Goal: Task Accomplishment & Management: Manage account settings

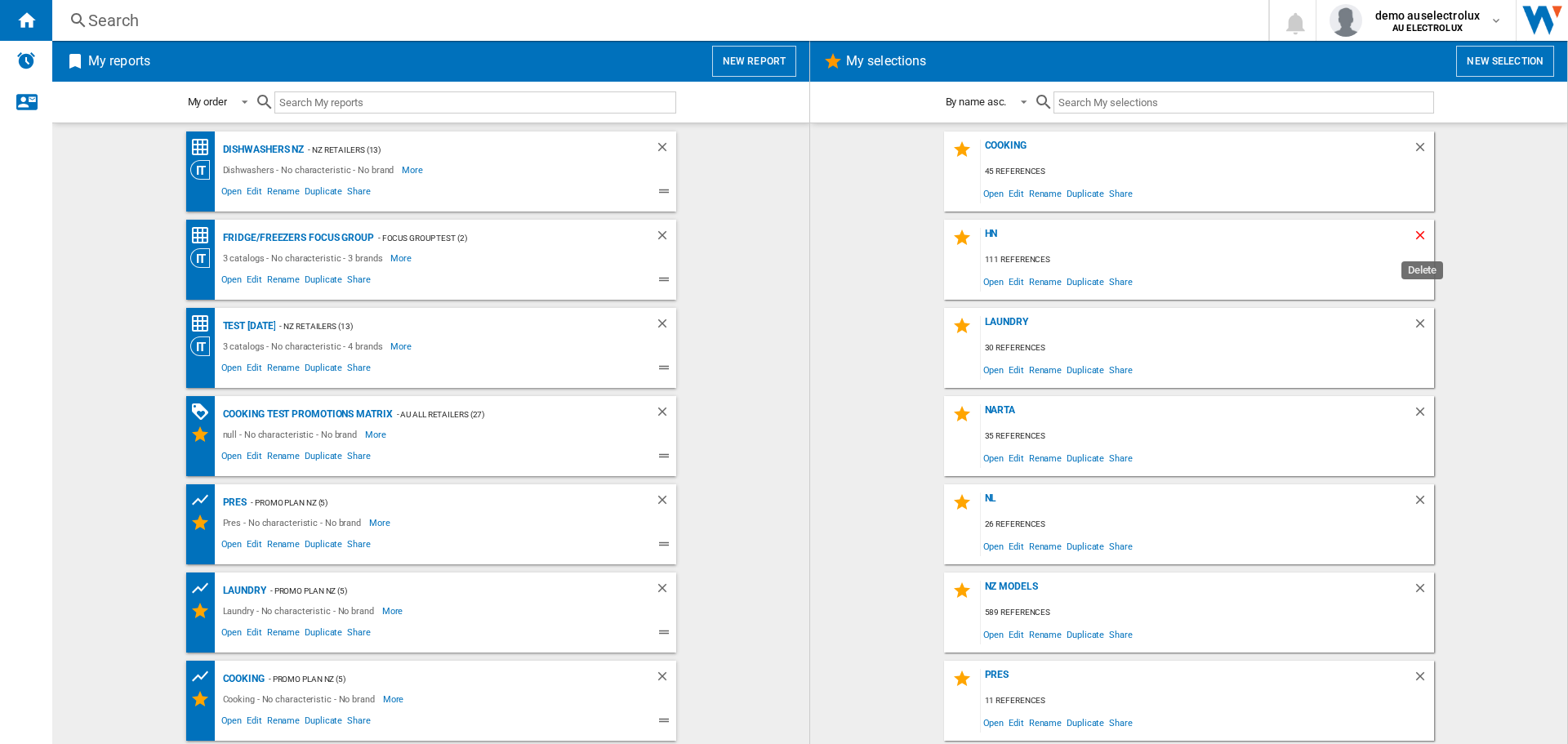
click at [1417, 232] on ng-md-icon "Delete" at bounding box center [1423, 237] width 19 height 19
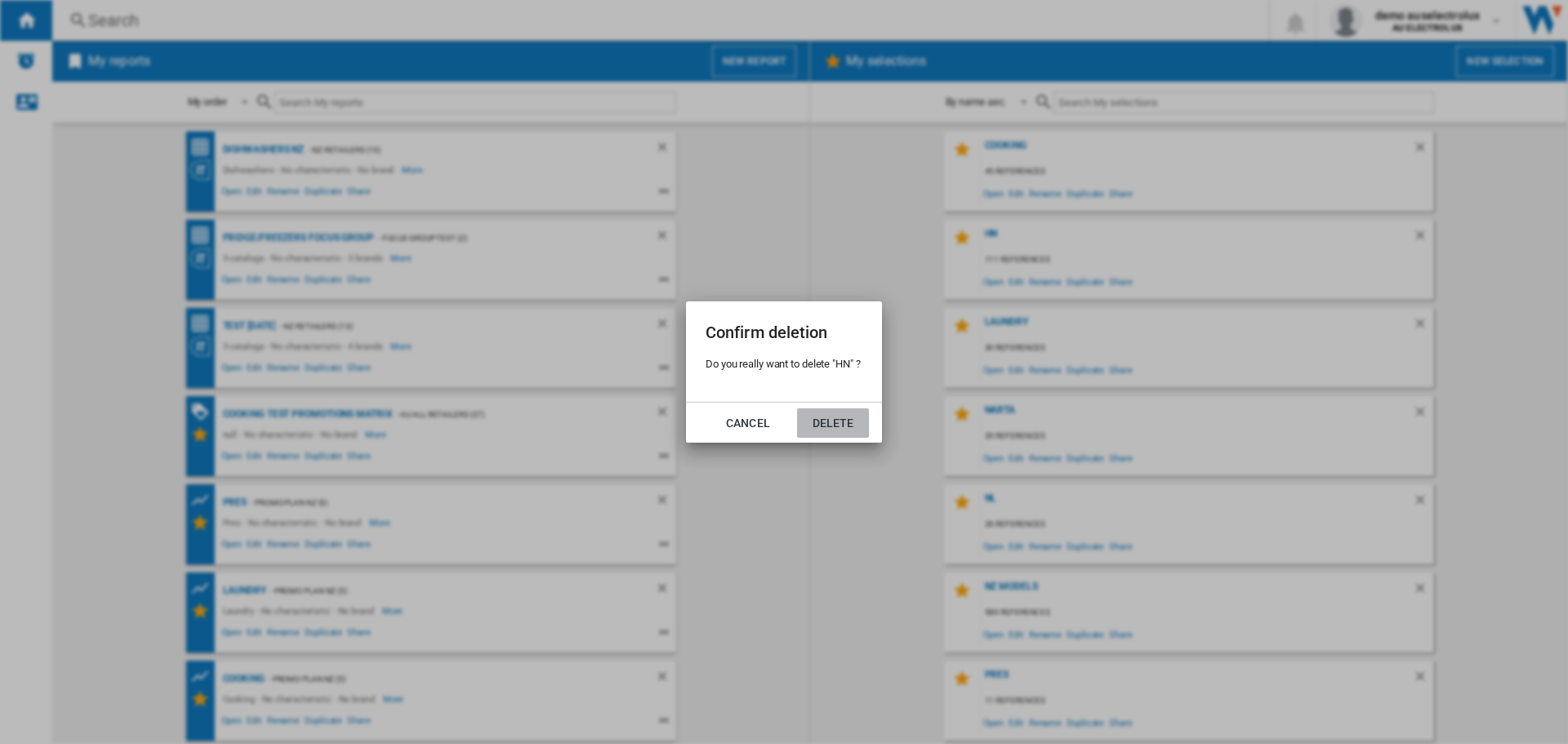
click at [843, 421] on button "Delete" at bounding box center [833, 423] width 72 height 29
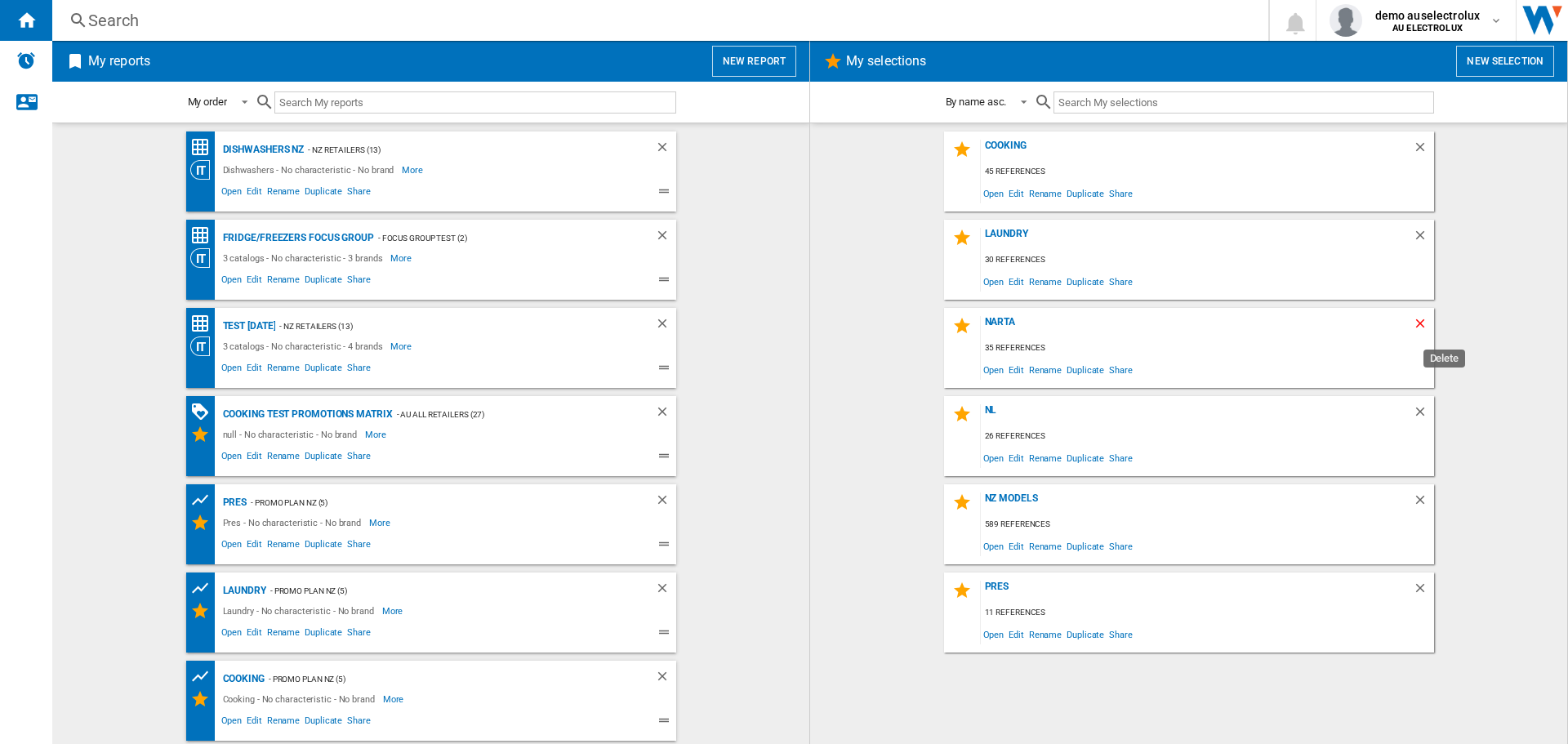
click at [1421, 321] on ng-md-icon "Delete" at bounding box center [1423, 326] width 19 height 19
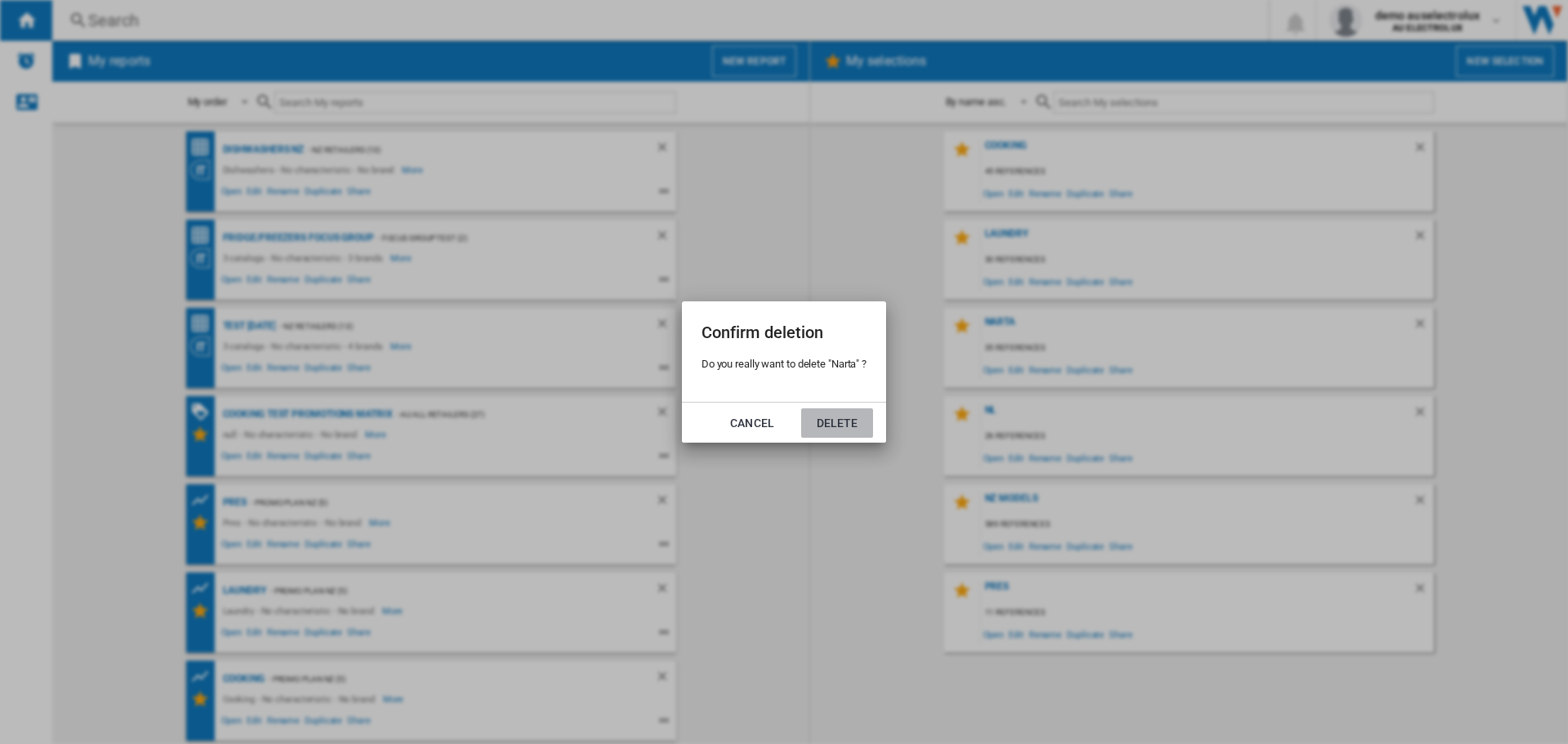
click at [843, 431] on button "Delete" at bounding box center [837, 423] width 72 height 29
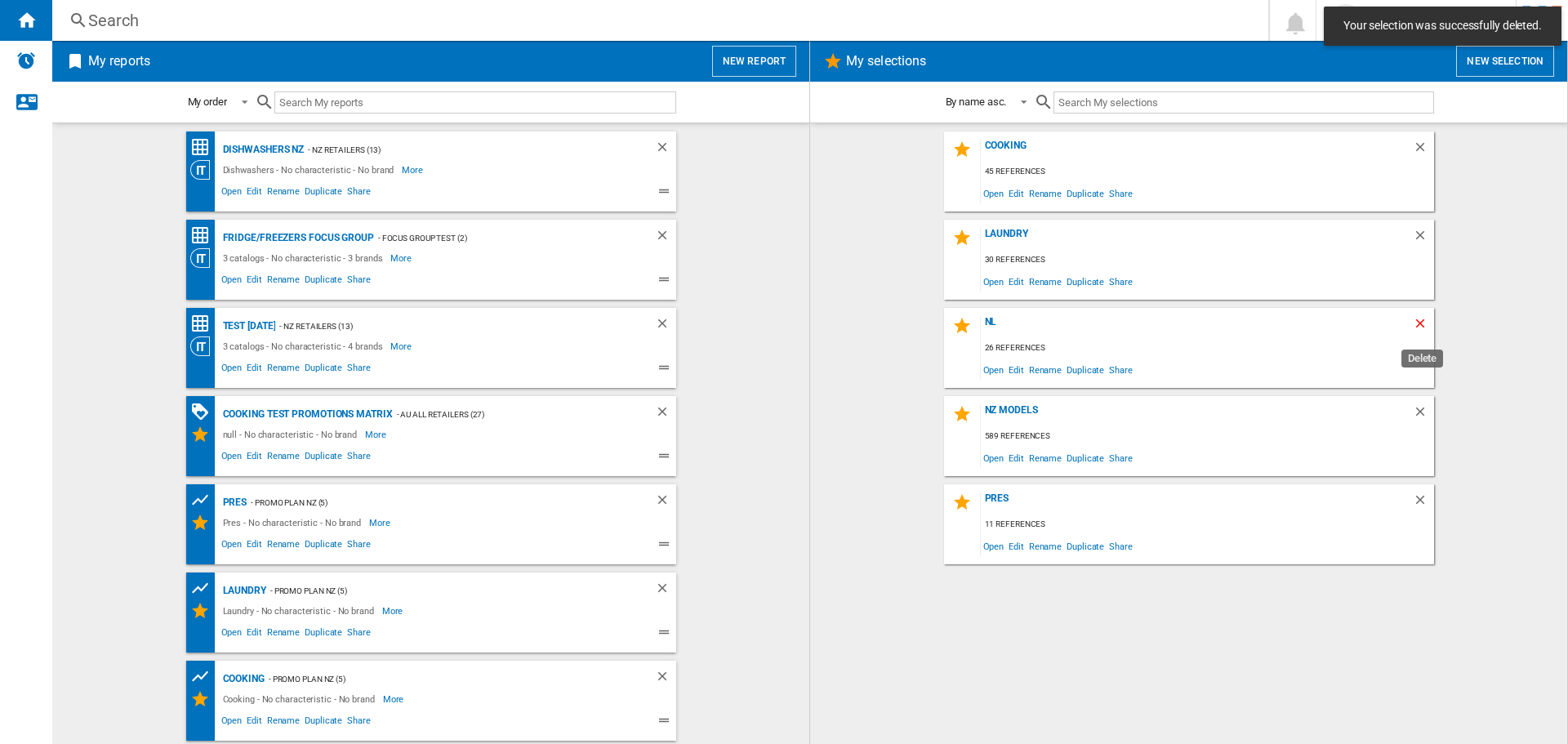
click at [1420, 321] on ng-md-icon "Delete" at bounding box center [1423, 326] width 19 height 19
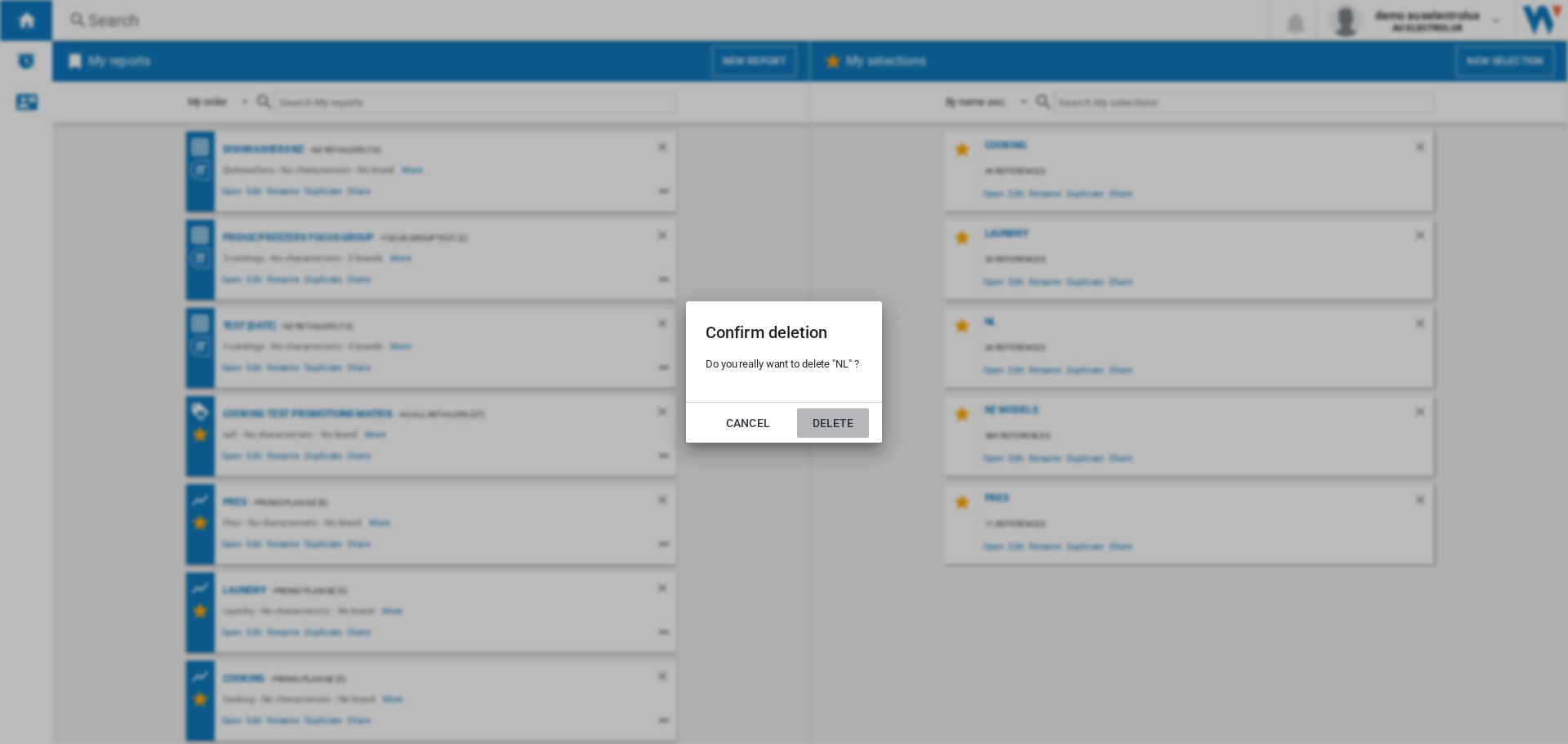
click at [843, 428] on button "Delete" at bounding box center [833, 423] width 72 height 29
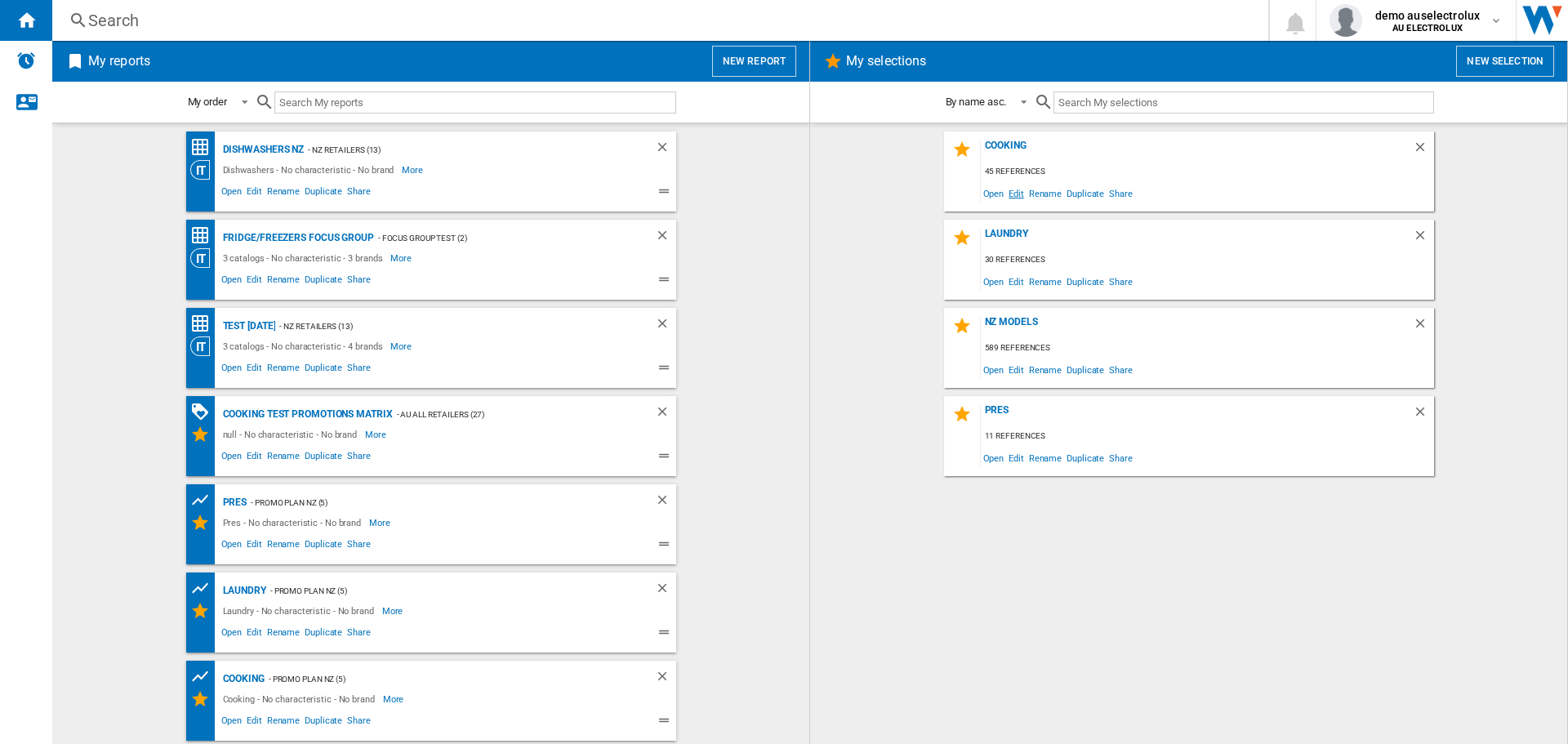
click at [1012, 191] on span "Edit" at bounding box center [1016, 193] width 20 height 22
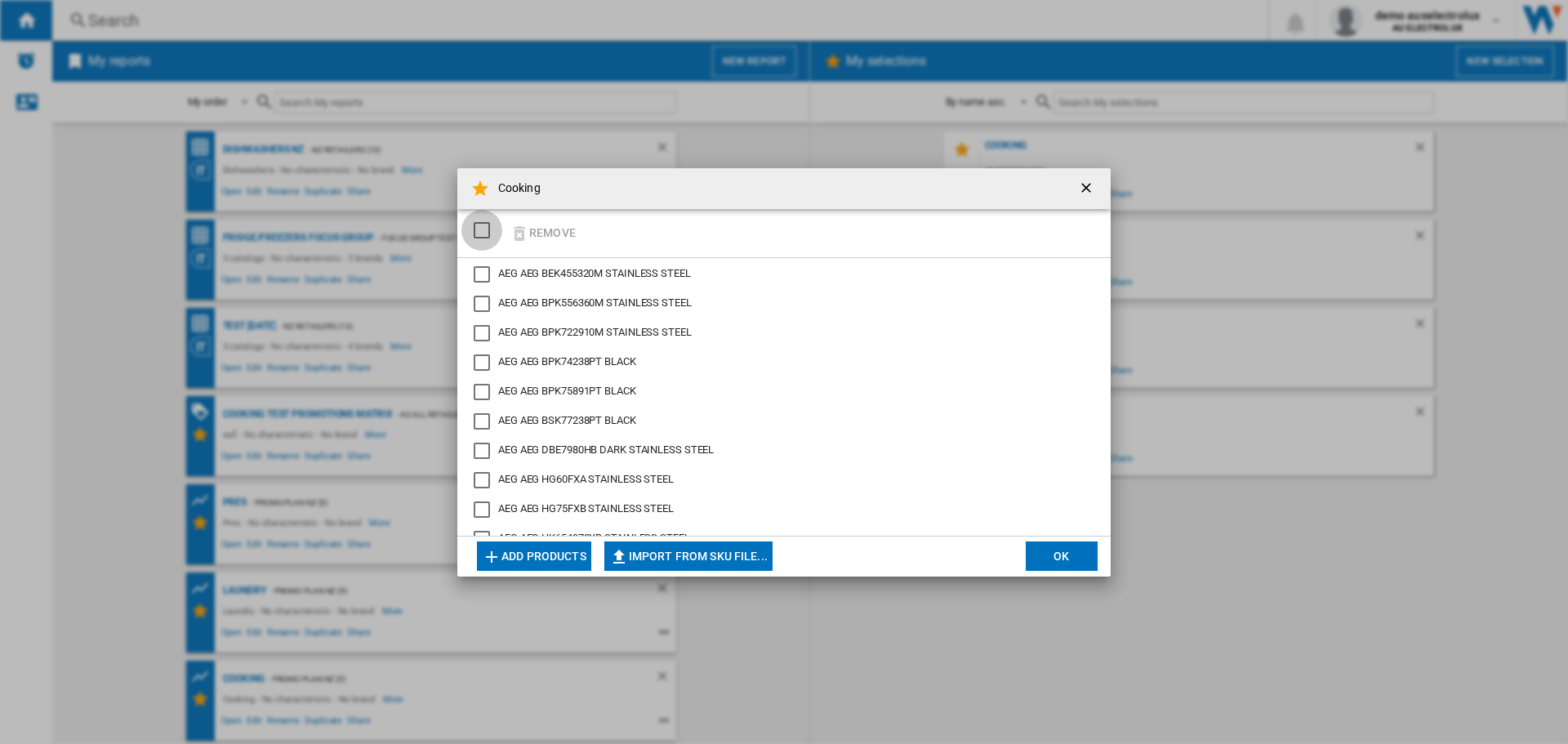
click at [484, 231] on div "SELECTIONS.EDITION_POPUP.SELECT_DESELECT" at bounding box center [481, 230] width 16 height 16
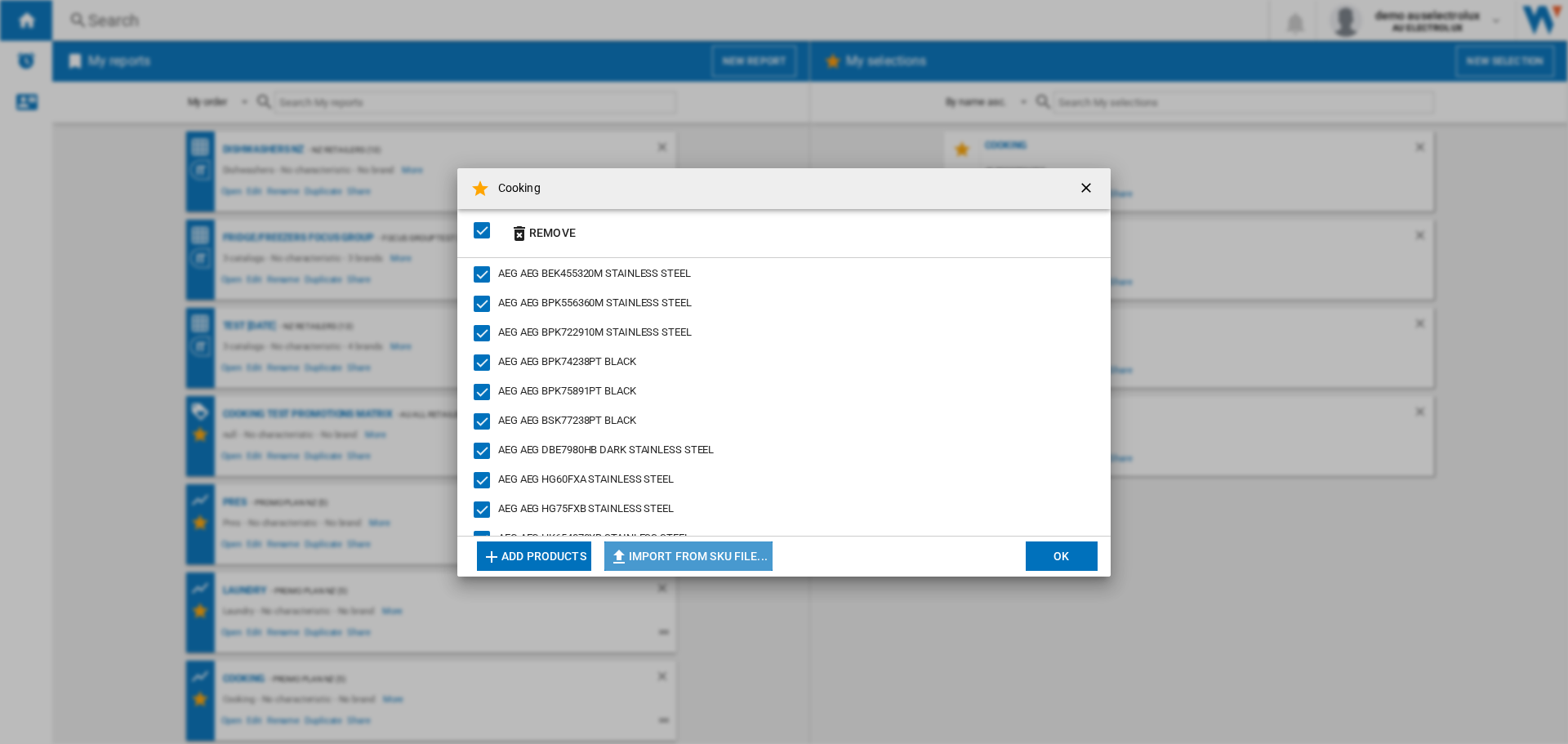
click at [716, 551] on button "Import from SKU file..." at bounding box center [688, 555] width 168 height 29
type input "**********"
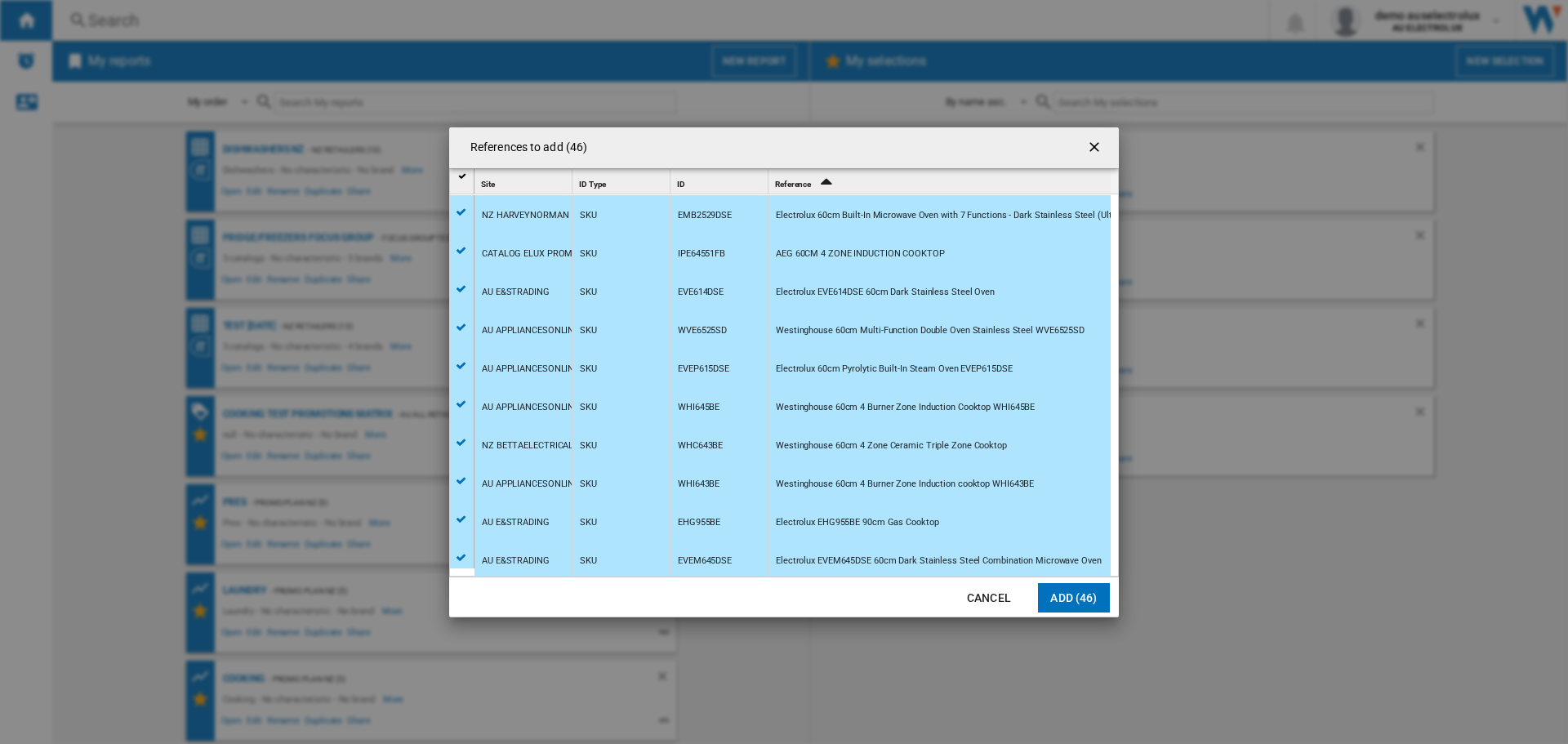
click at [1079, 586] on button "Add (46)" at bounding box center [1073, 597] width 72 height 29
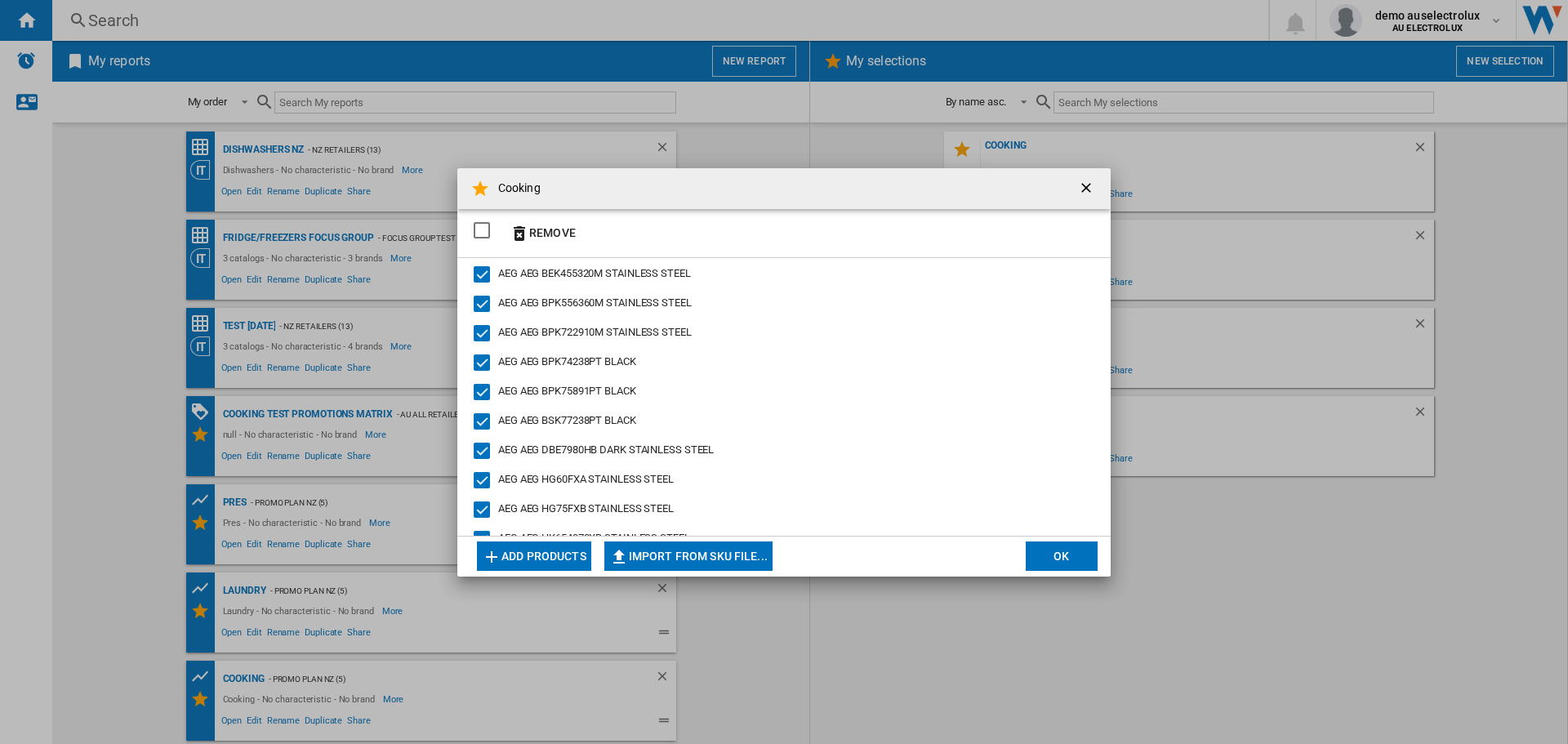
click at [1052, 554] on button "OK" at bounding box center [1062, 555] width 72 height 29
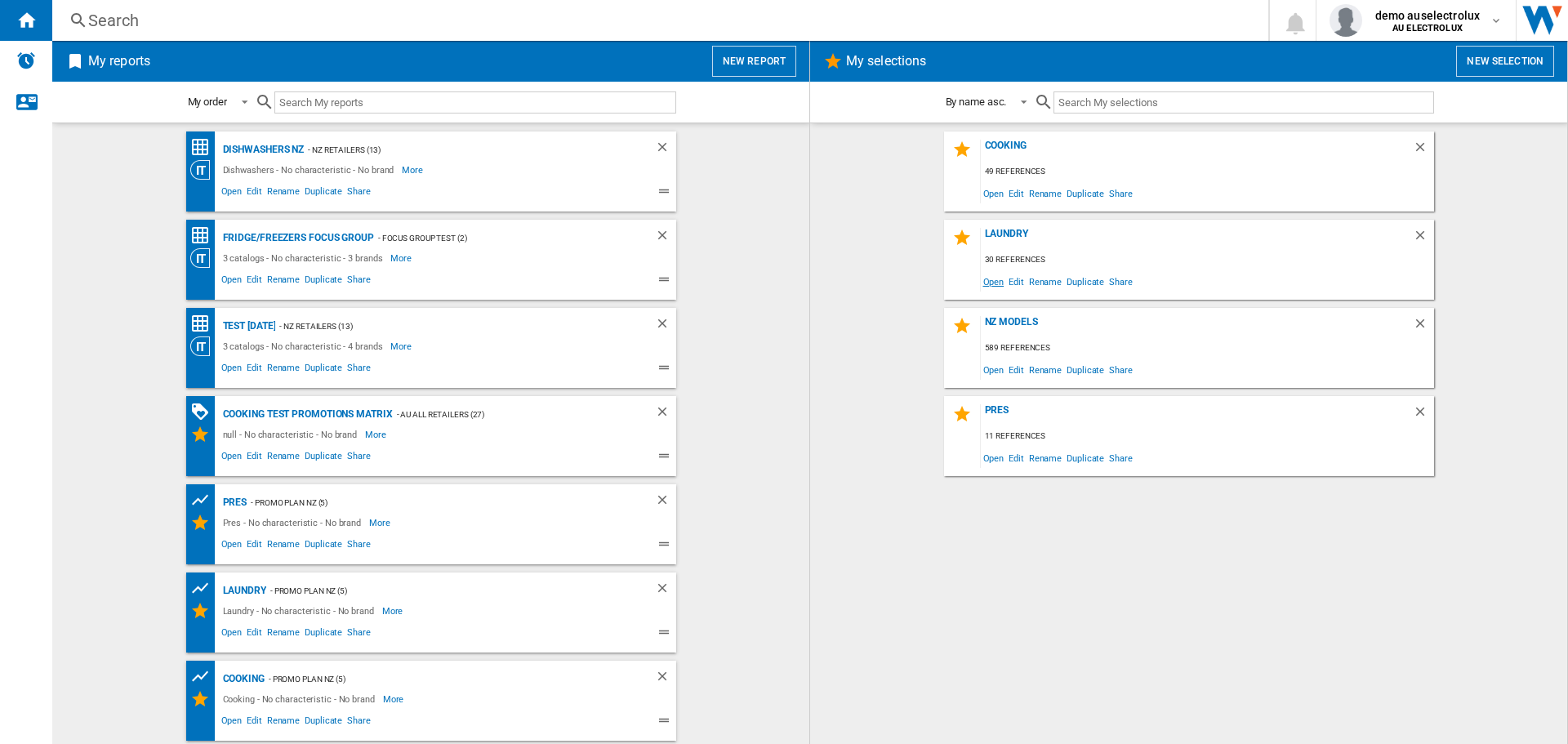
click at [989, 284] on span "Open" at bounding box center [993, 281] width 26 height 22
click at [1017, 284] on span "Edit" at bounding box center [1016, 281] width 20 height 22
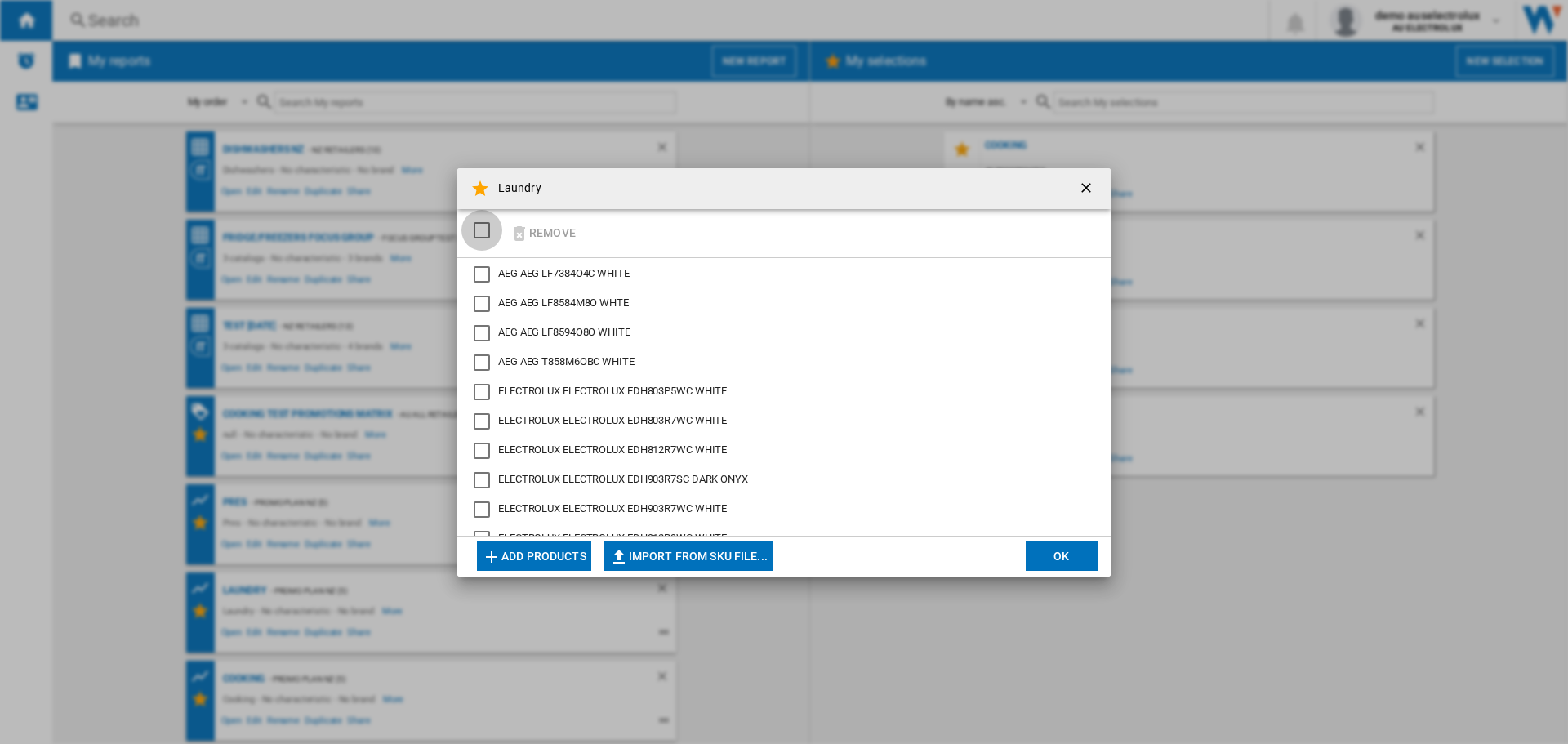
click at [483, 228] on div "SELECTIONS.EDITION_POPUP.SELECT_DESELECT" at bounding box center [481, 230] width 16 height 16
click at [1054, 557] on button "OK" at bounding box center [1062, 555] width 72 height 29
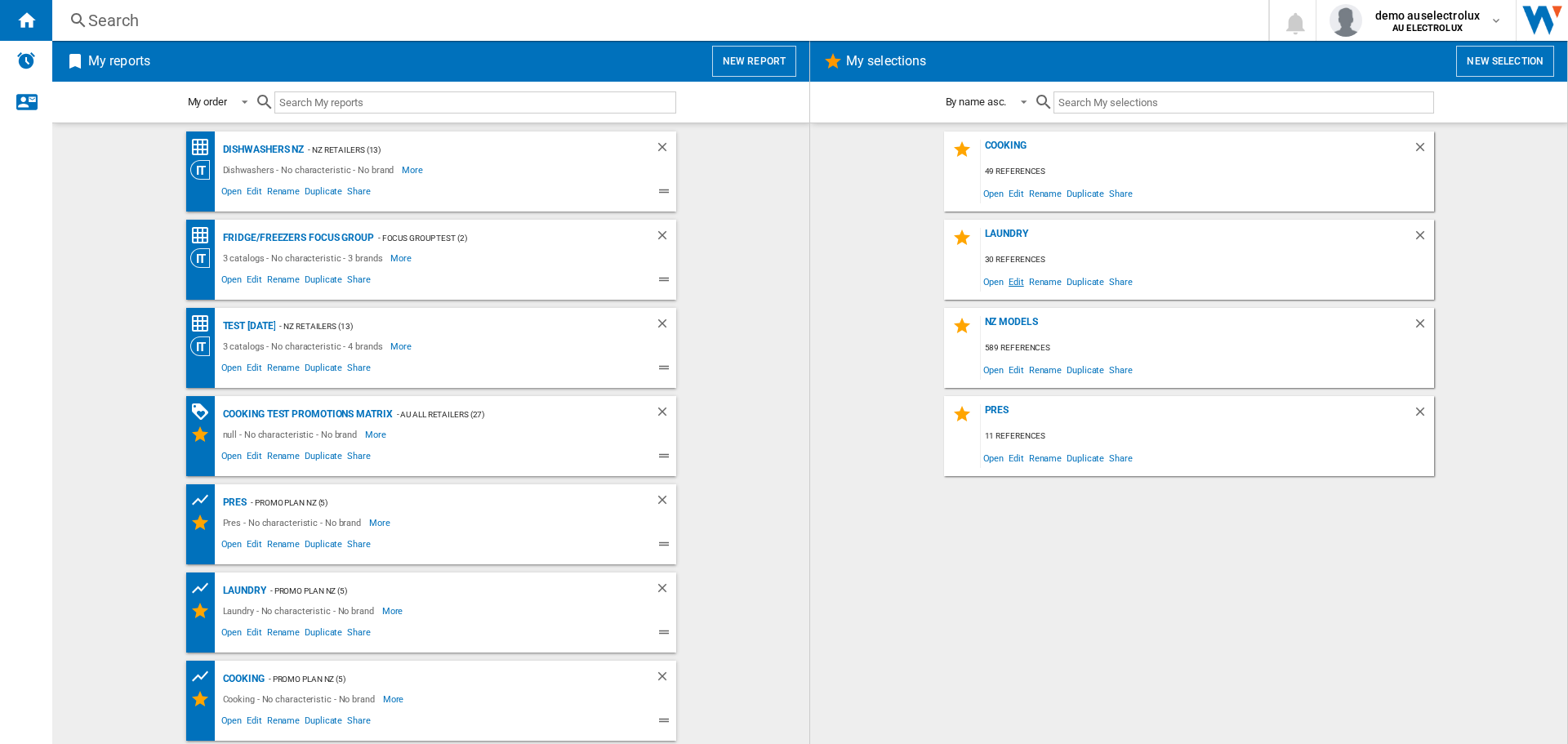
click at [1017, 281] on span "Edit" at bounding box center [1016, 281] width 20 height 22
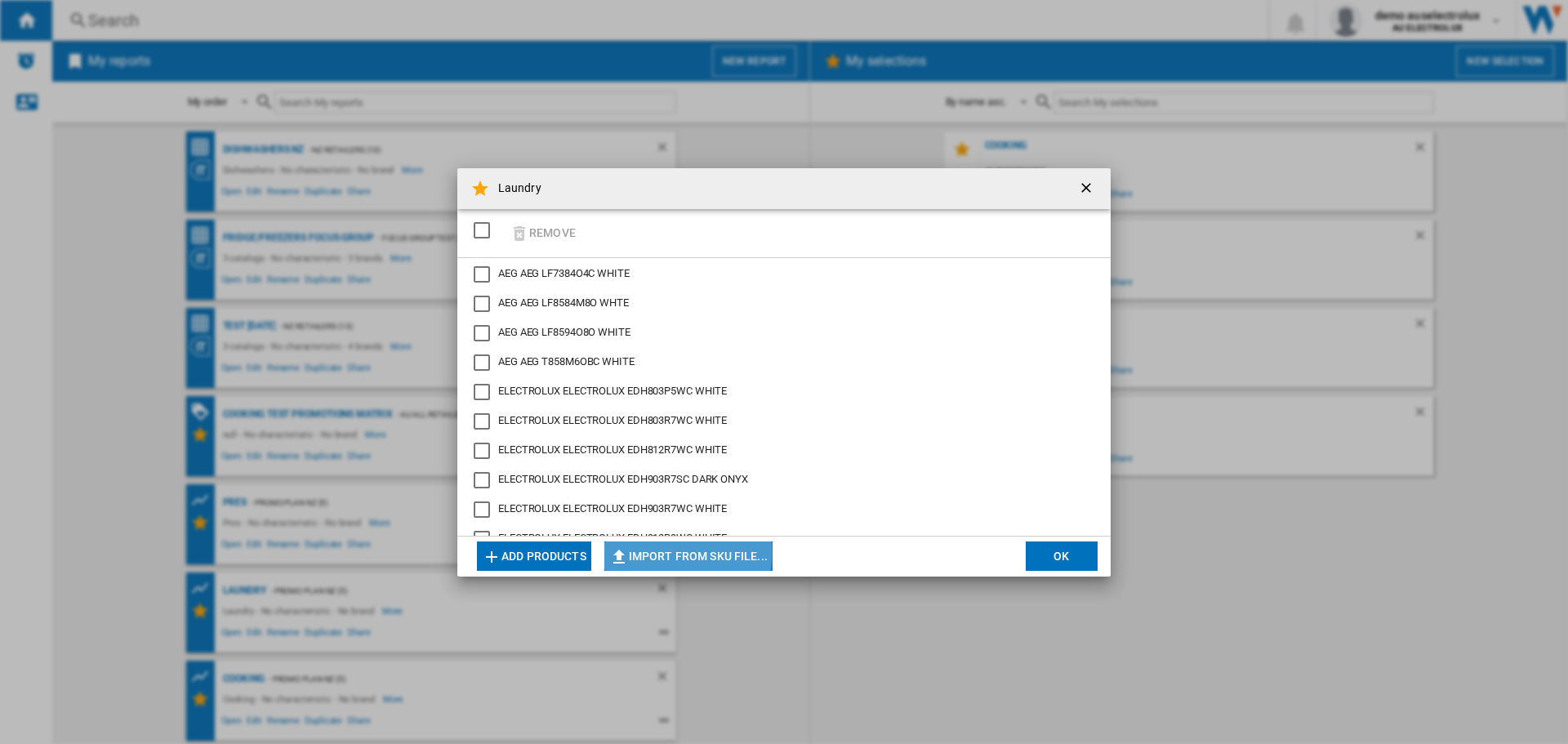
click at [657, 551] on button "Import from SKU file..." at bounding box center [688, 555] width 168 height 29
type input "**********"
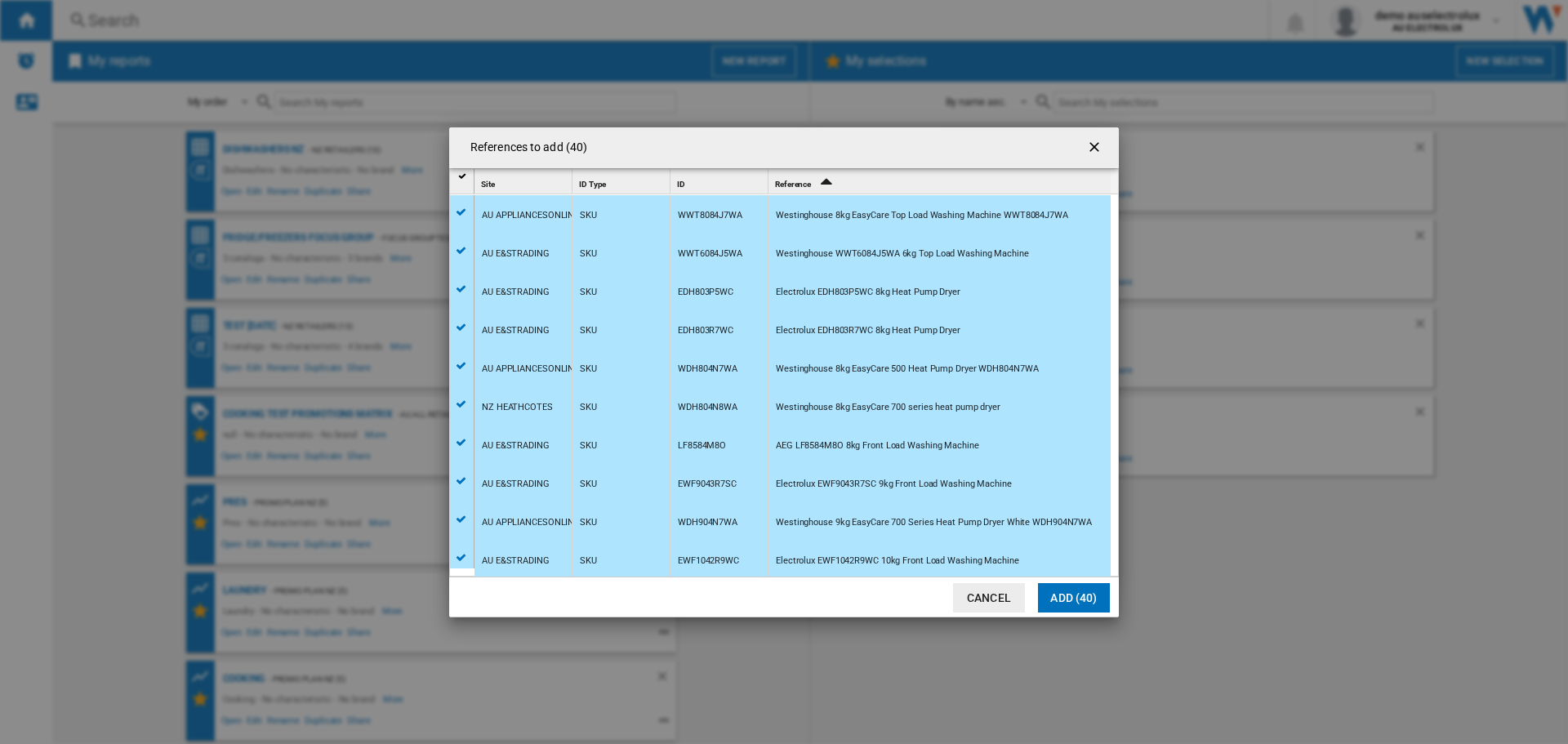
click at [1076, 596] on button "Add (40)" at bounding box center [1073, 597] width 72 height 29
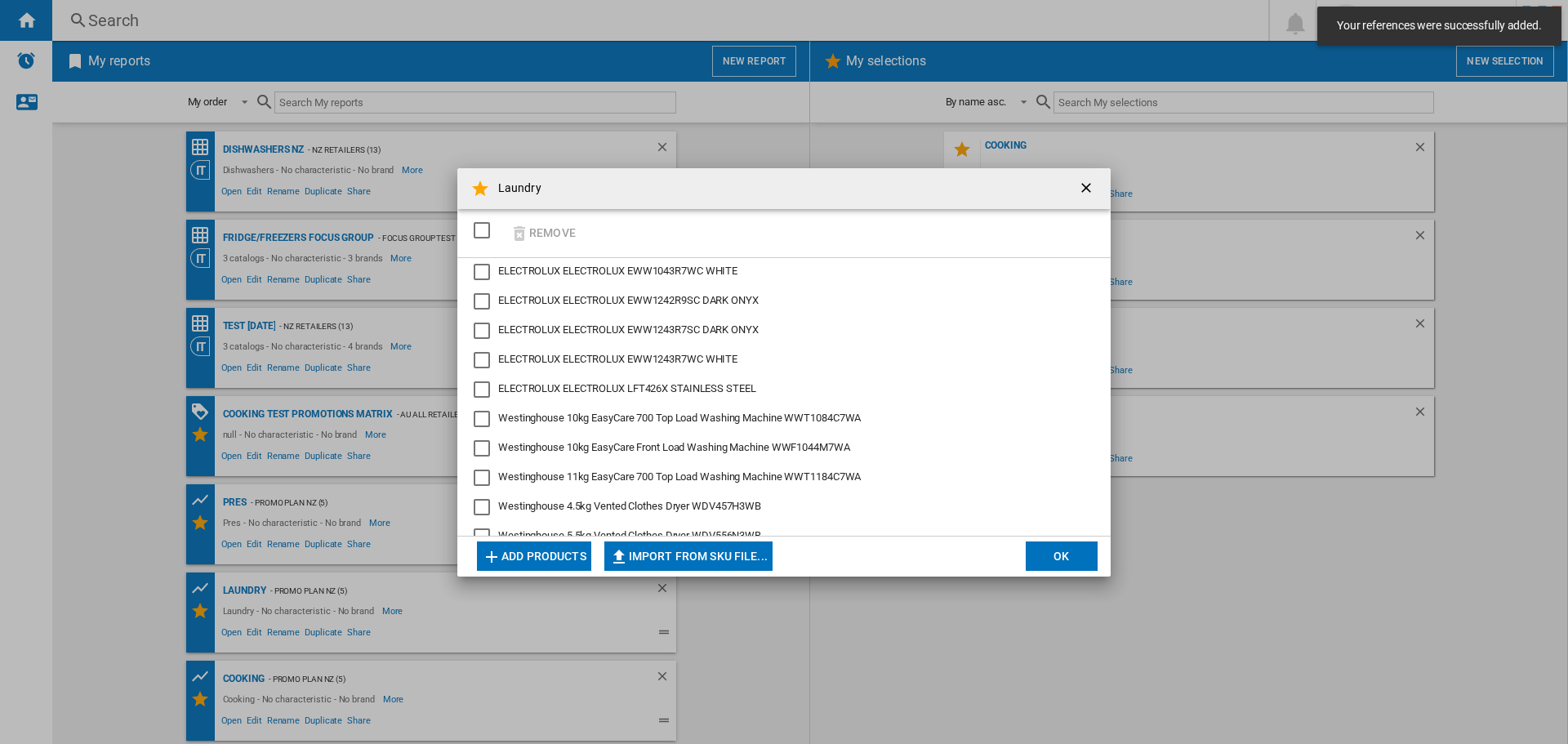
scroll to position [1090, 0]
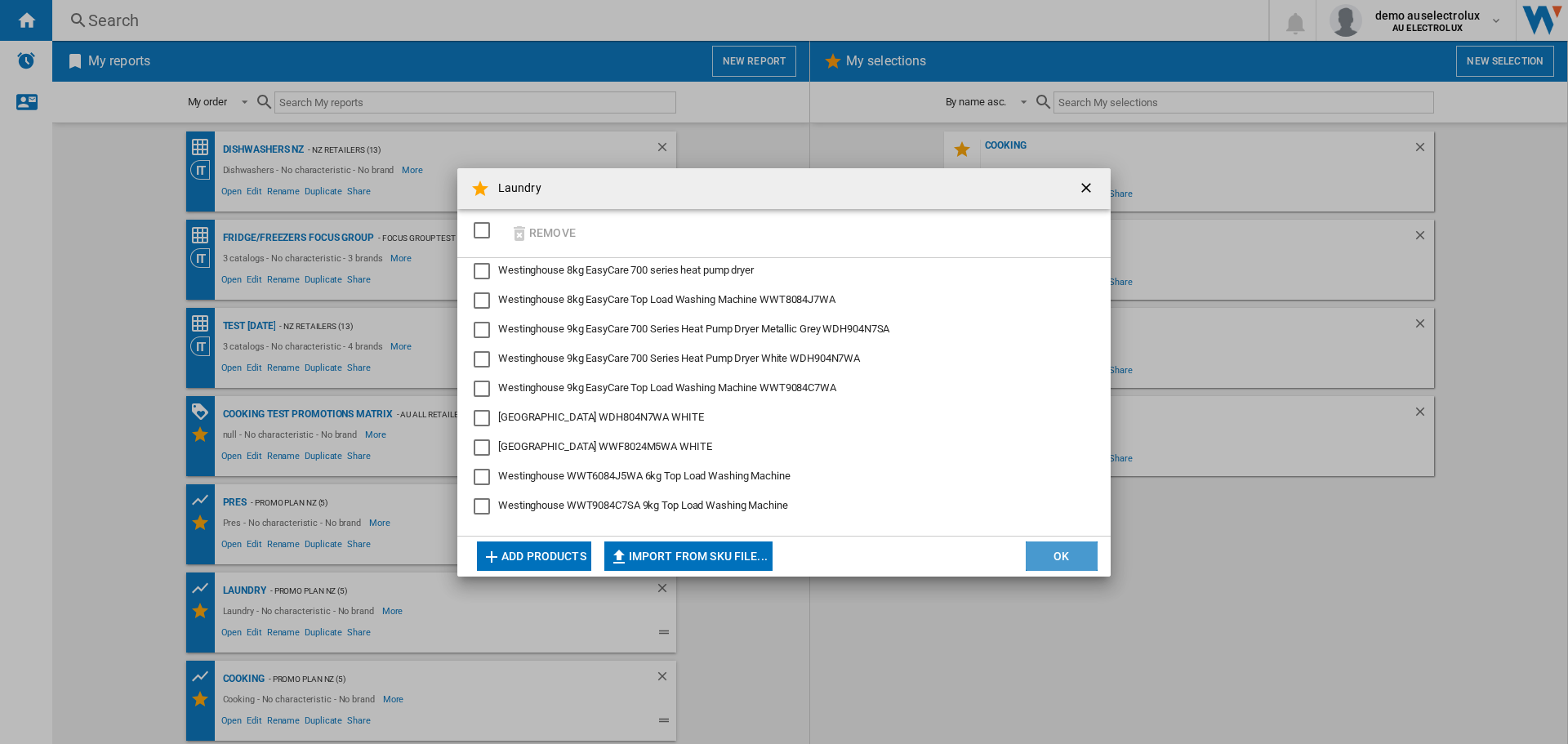
click at [1082, 558] on button "OK" at bounding box center [1062, 555] width 72 height 29
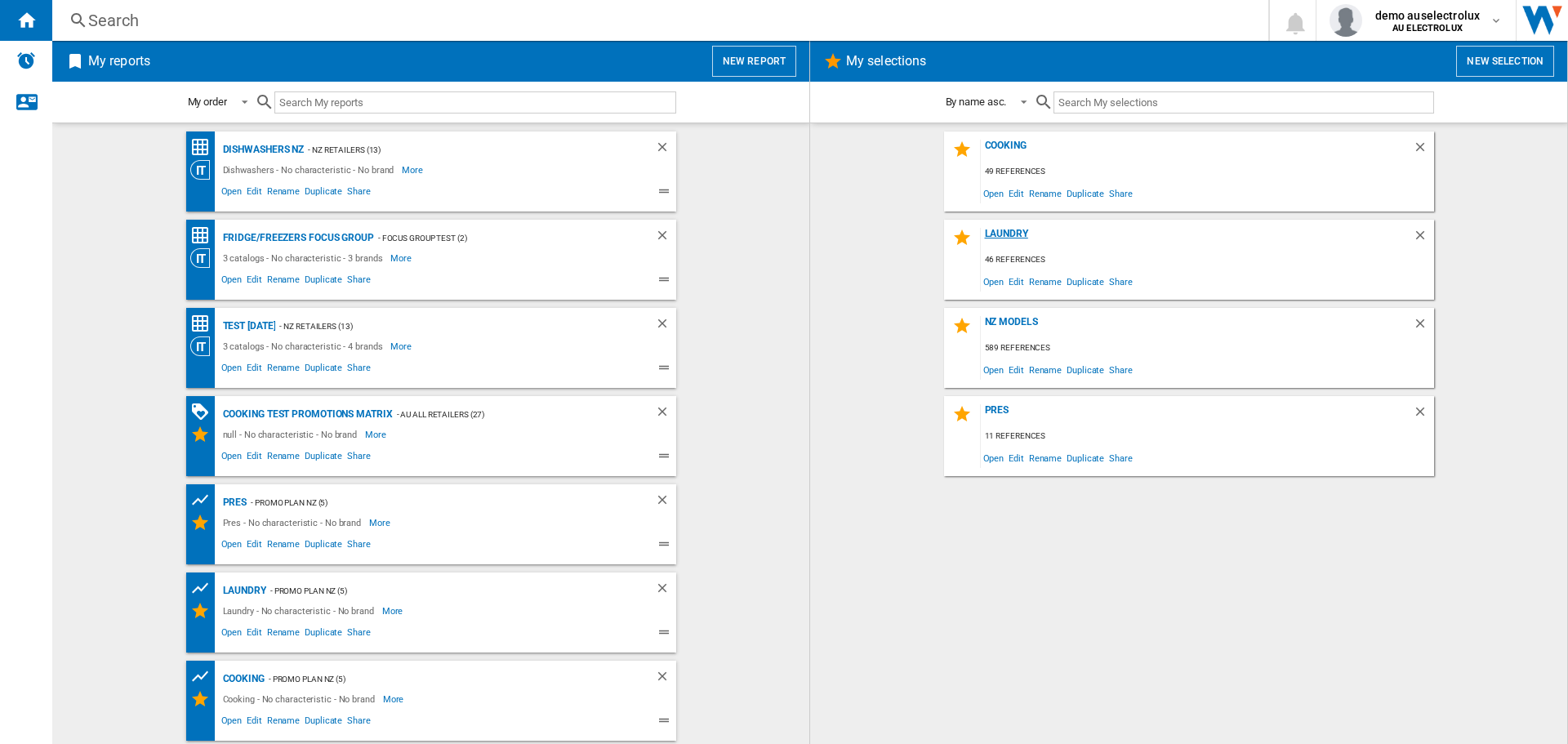
click at [1002, 231] on div "Laundry" at bounding box center [1196, 238] width 432 height 22
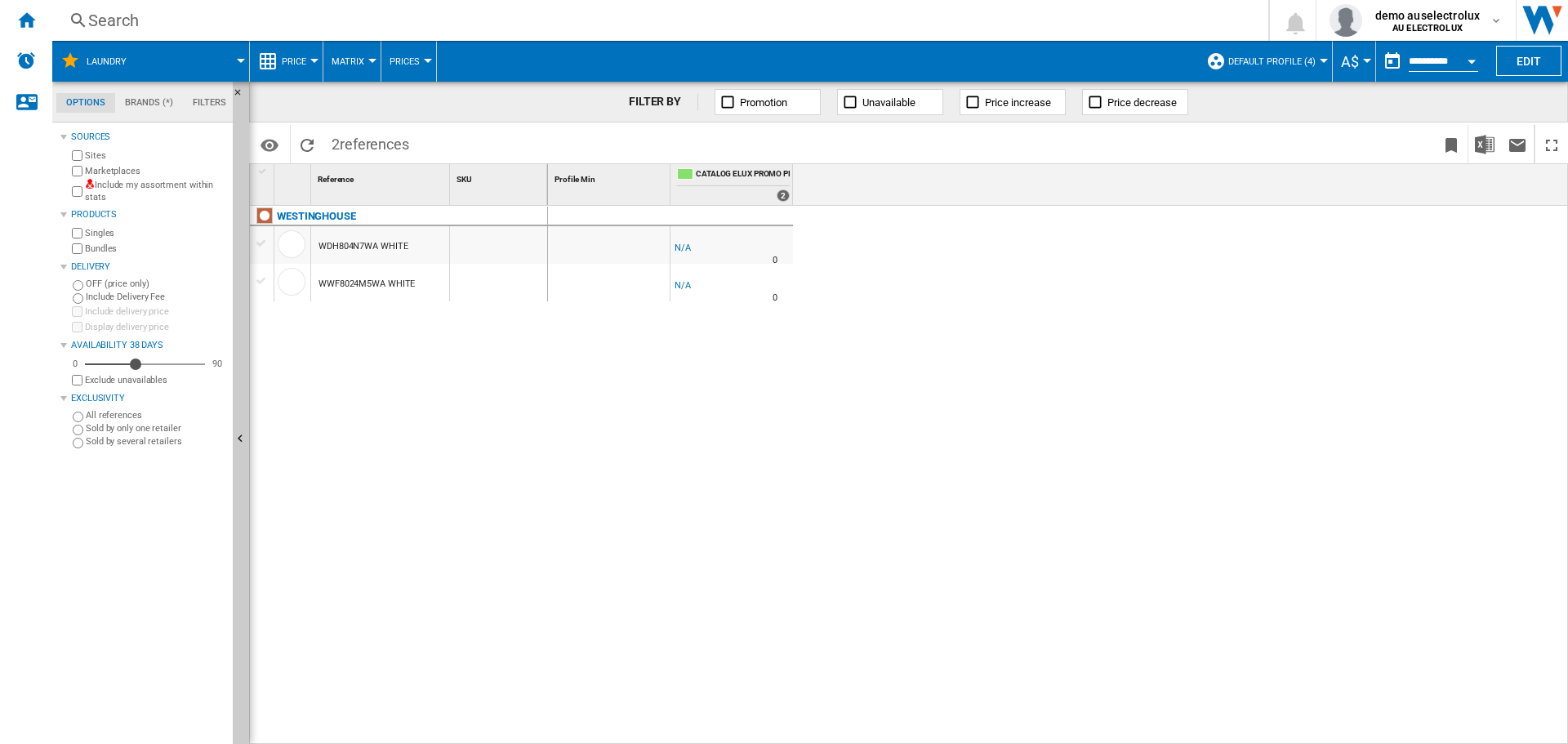
click at [1306, 60] on span "Default profile (4)" at bounding box center [1272, 61] width 87 height 11
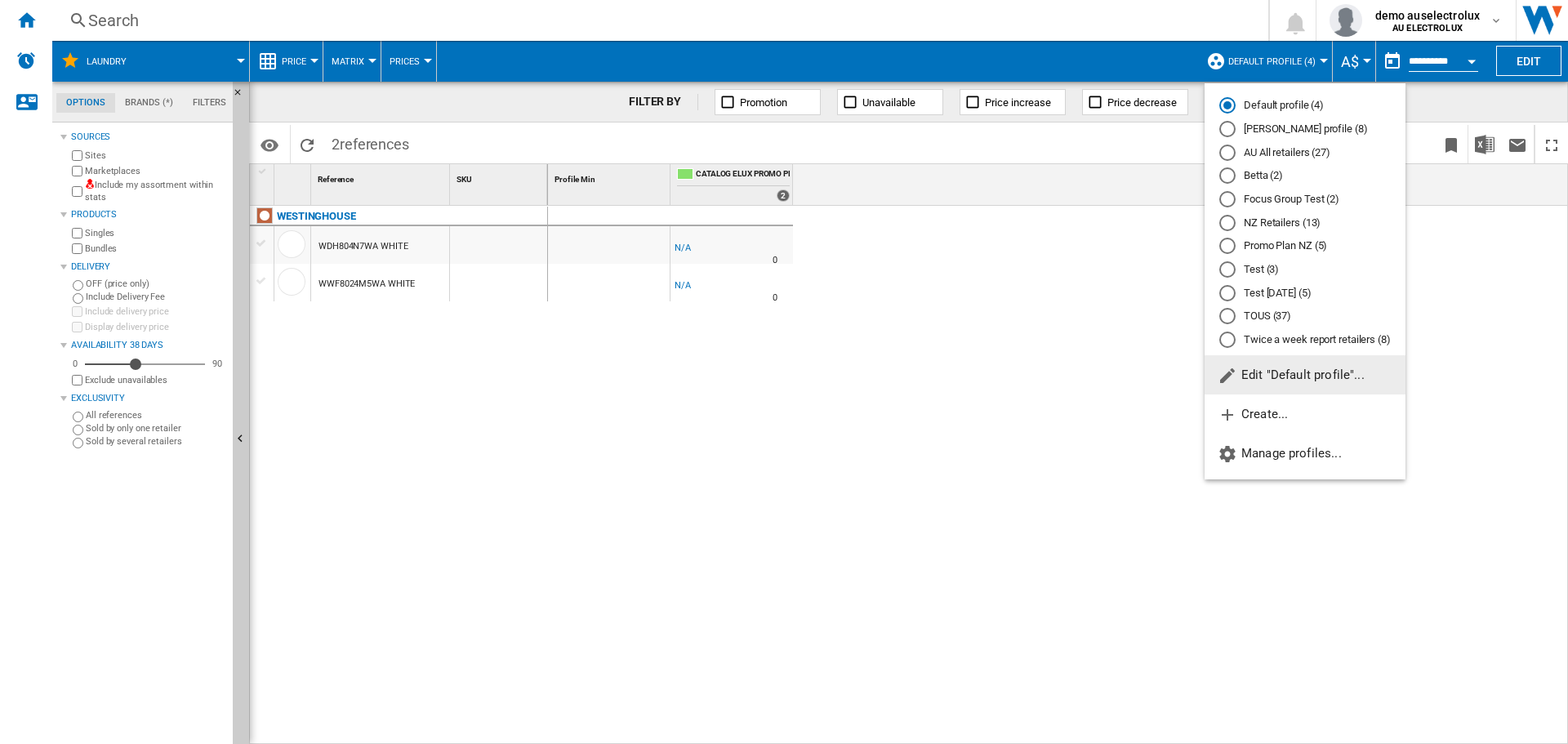
click at [1288, 218] on md-radio-button "NZ Retailers (13)" at bounding box center [1305, 223] width 171 height 15
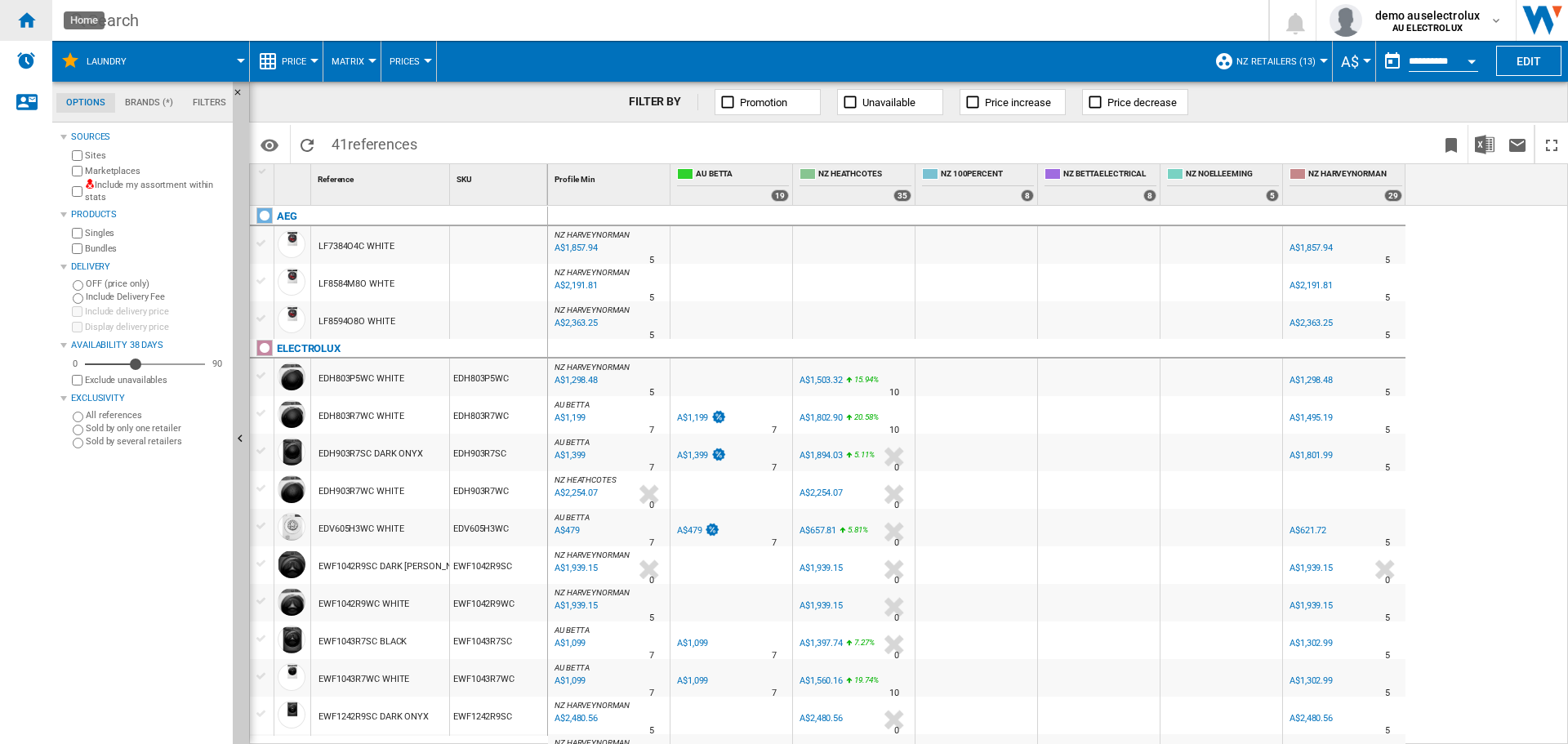
click at [32, 21] on ng-md-icon "Home" at bounding box center [26, 19] width 19 height 19
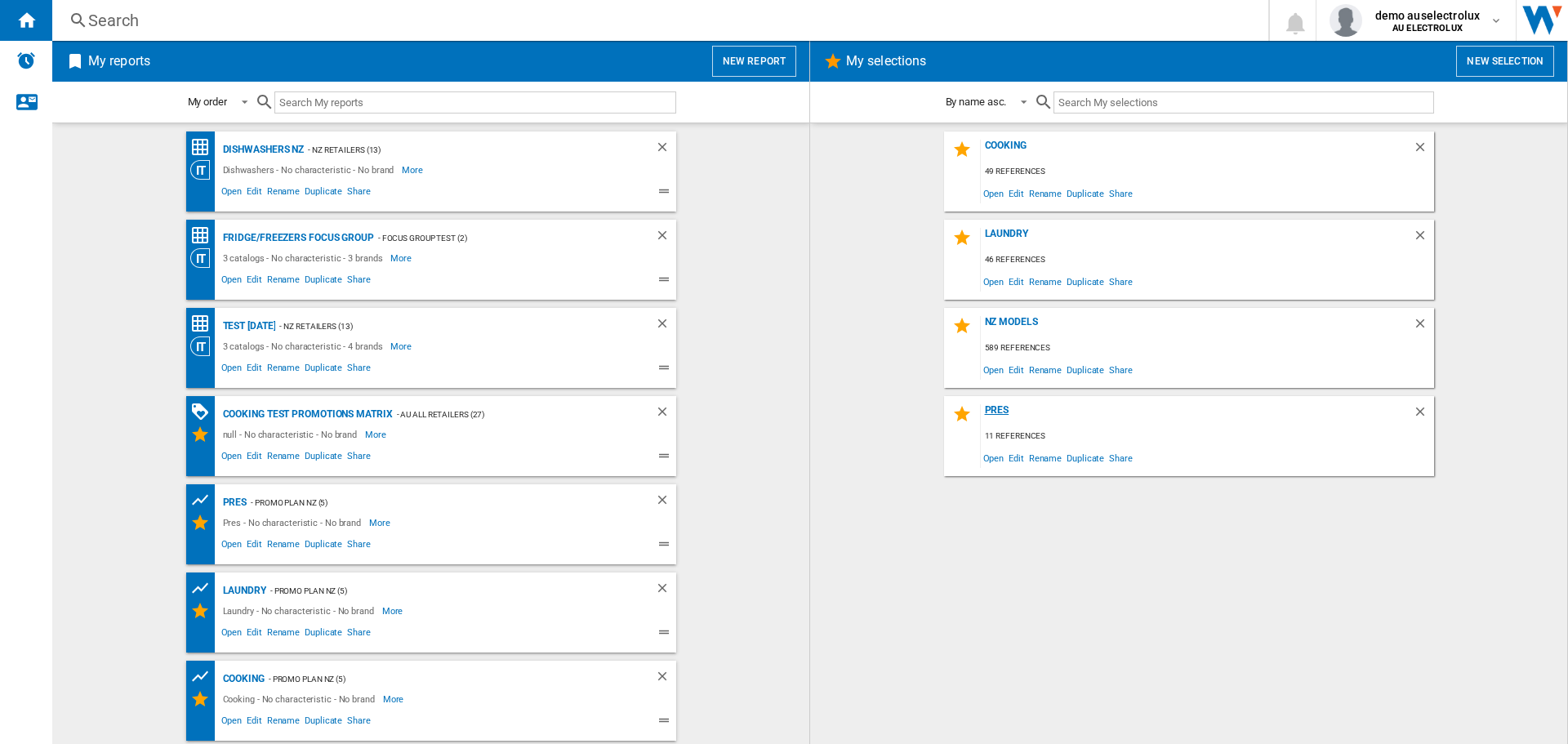
click at [991, 410] on div "Pres" at bounding box center [1196, 415] width 432 height 22
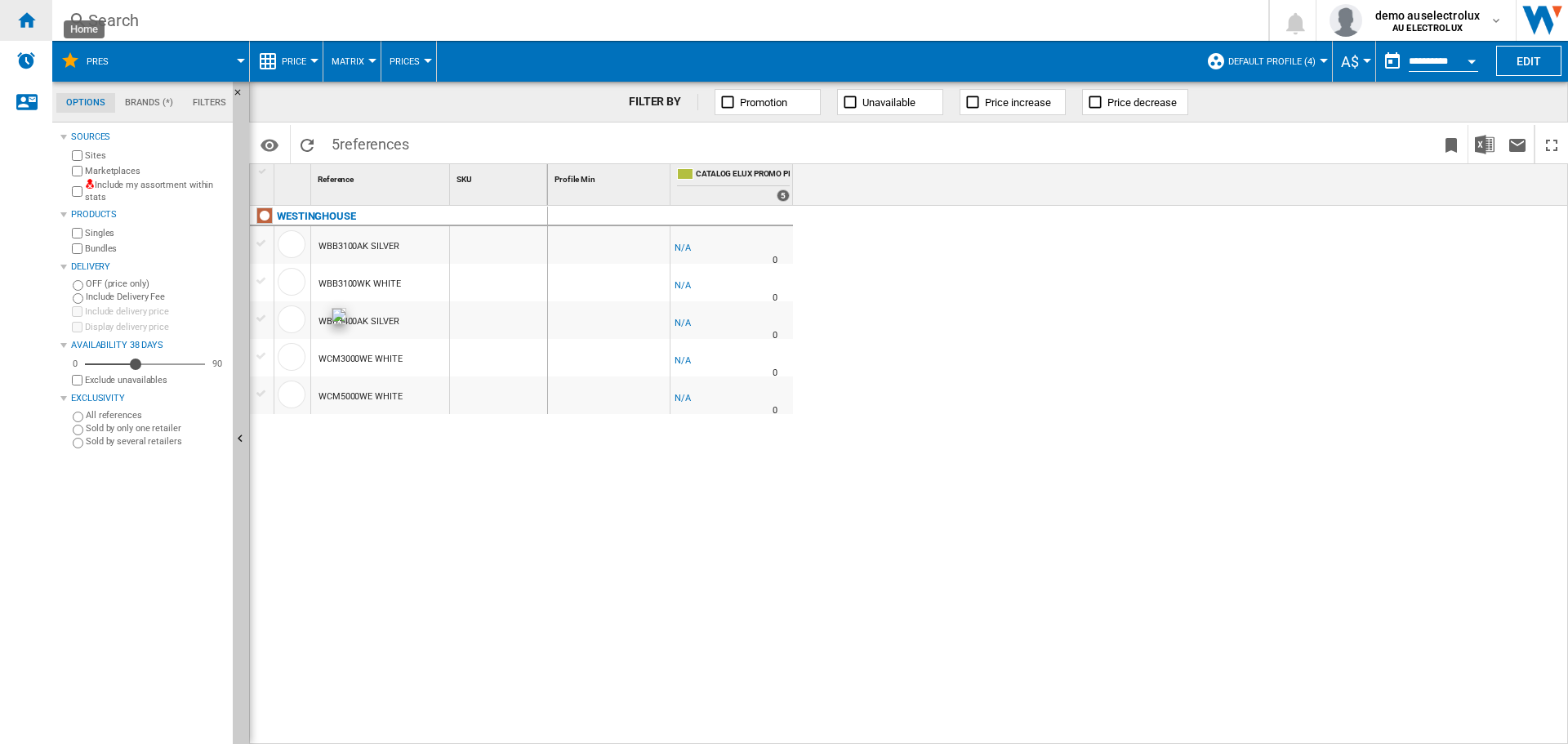
click at [17, 18] on ng-md-icon "Home" at bounding box center [26, 19] width 19 height 19
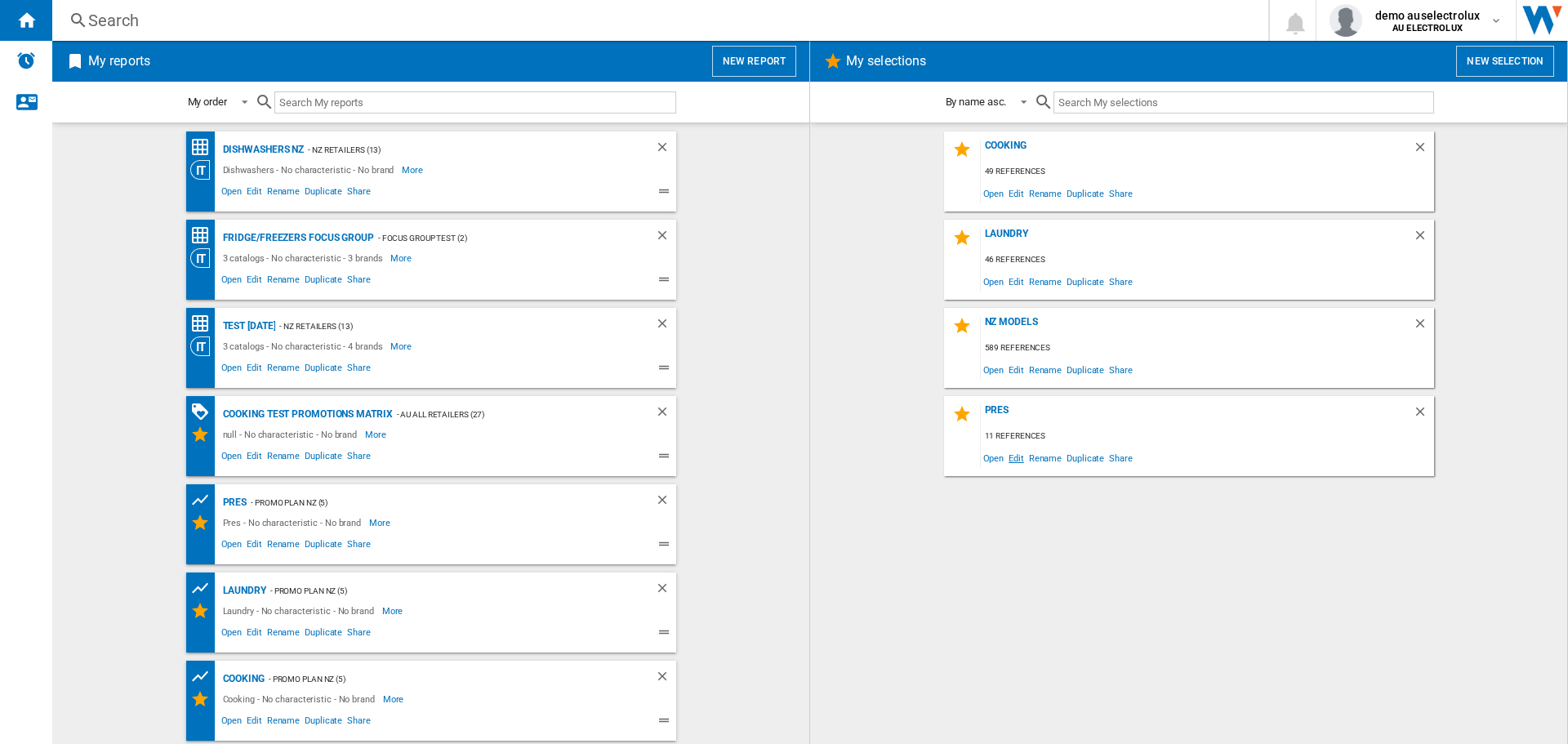
click at [1018, 457] on span "Edit" at bounding box center [1016, 458] width 20 height 22
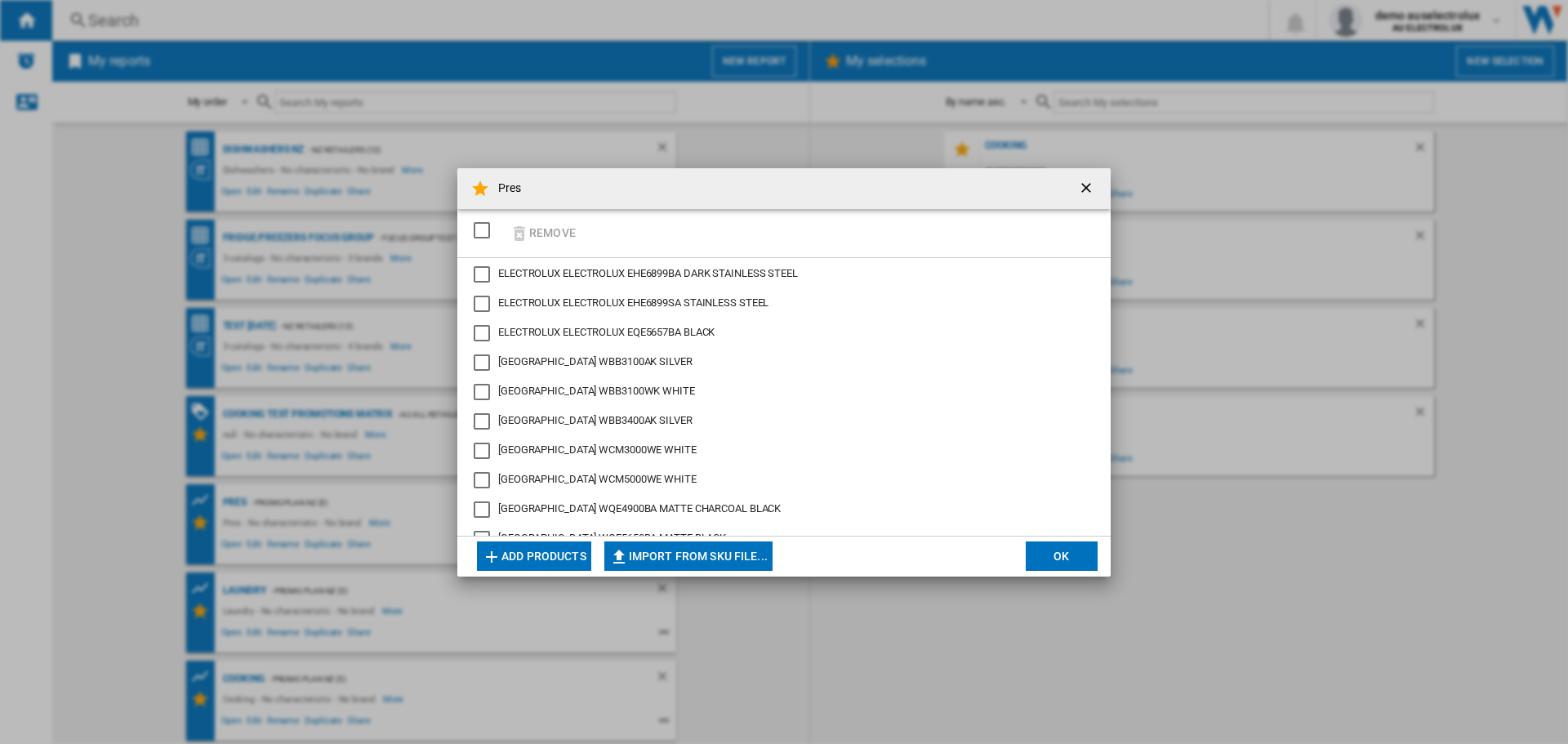
click at [481, 227] on div "SELECTIONS.EDITION_POPUP.SELECT_DESELECT" at bounding box center [481, 230] width 16 height 16
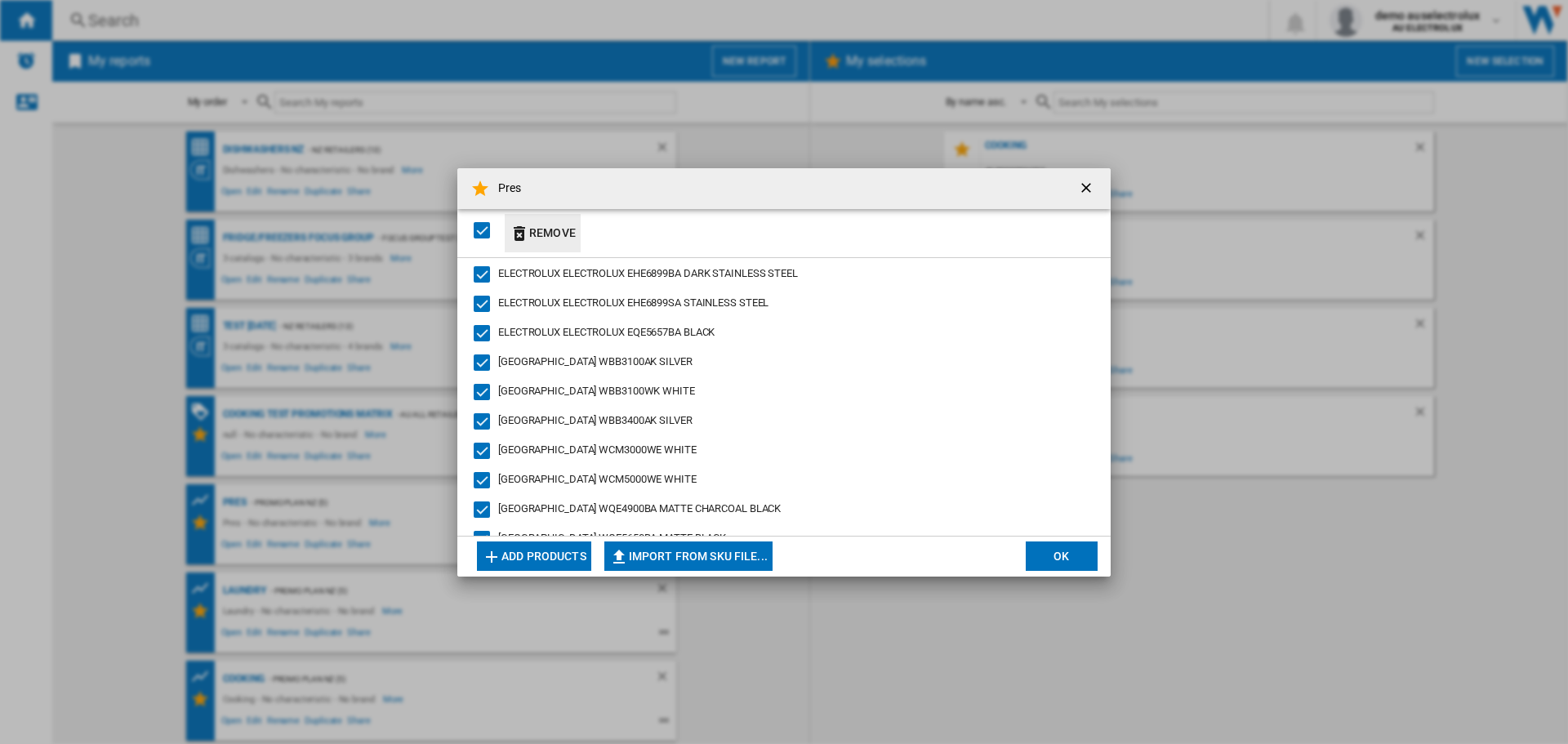
click at [539, 228] on button "Remove" at bounding box center [542, 233] width 75 height 39
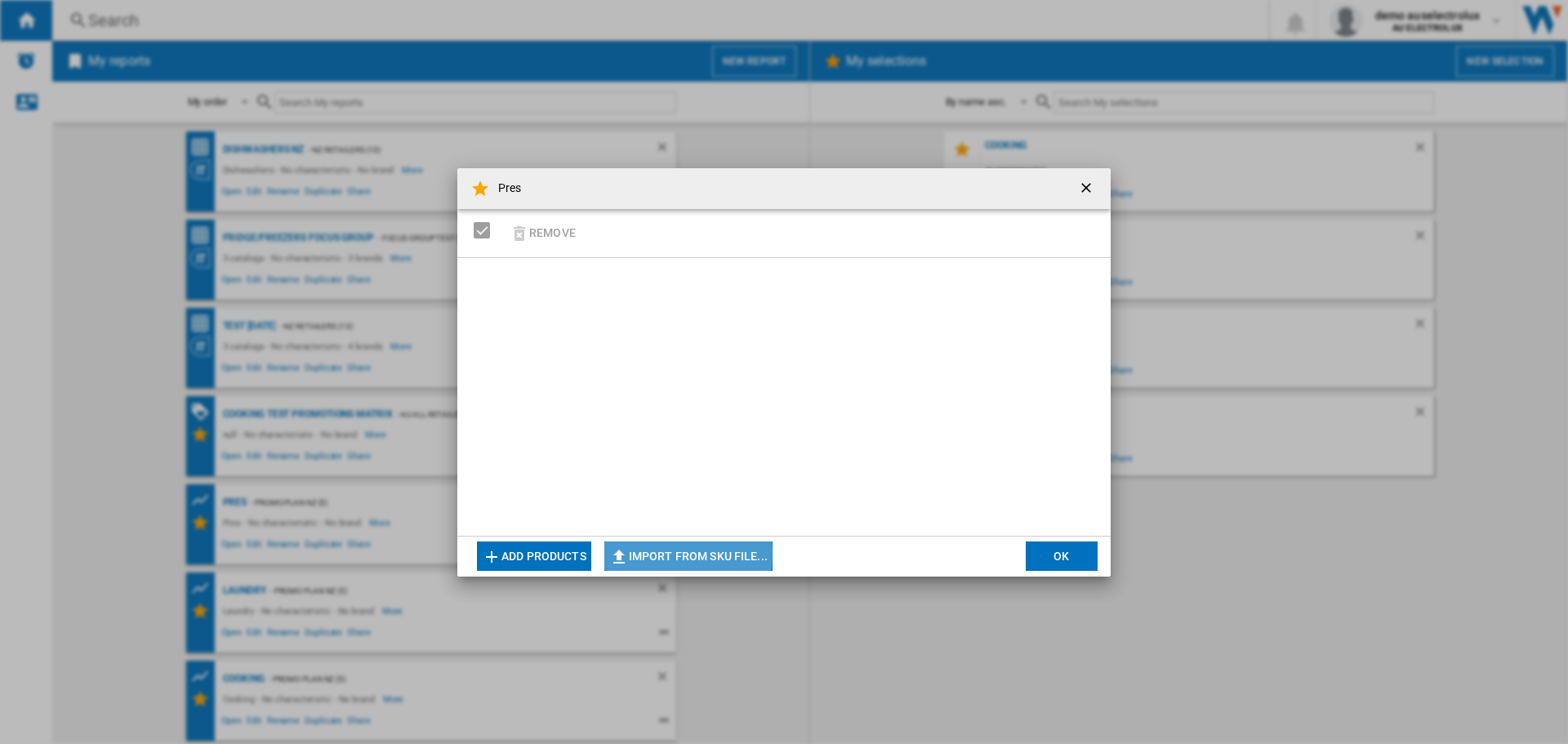
click at [649, 553] on button "Import from SKU file..." at bounding box center [688, 555] width 168 height 29
type input "**********"
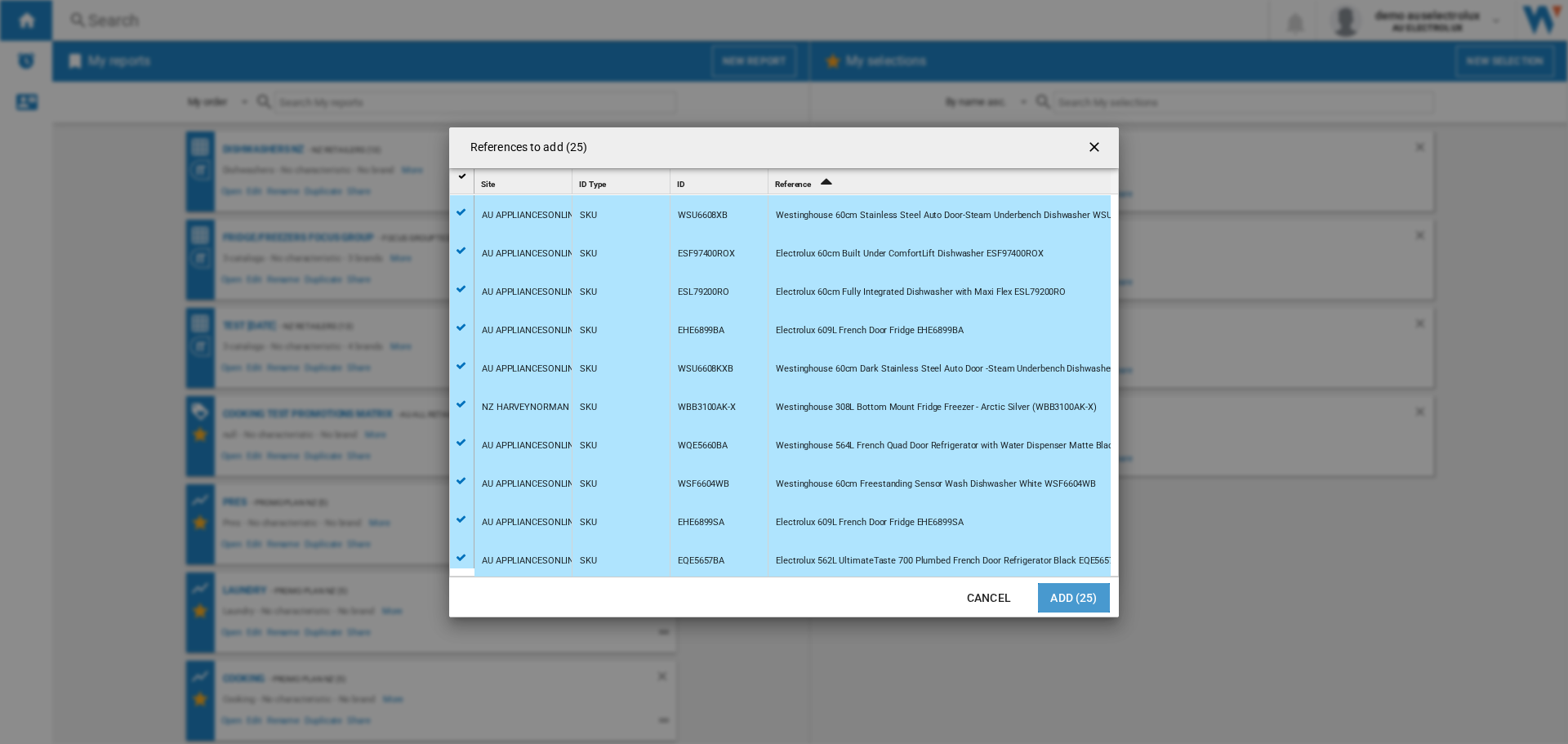
click at [1081, 593] on button "Add (25)" at bounding box center [1073, 597] width 72 height 29
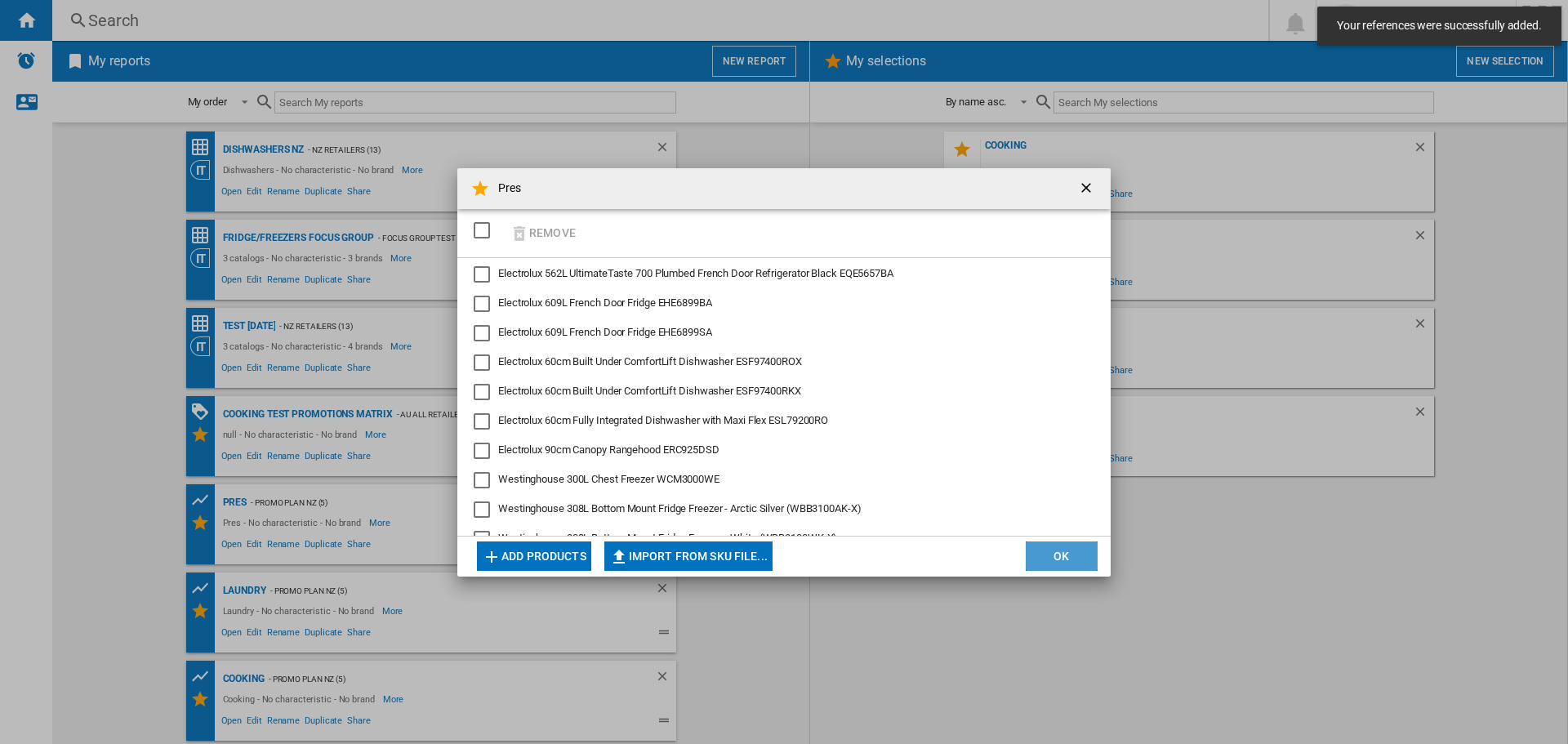
click at [1071, 550] on button "OK" at bounding box center [1062, 555] width 72 height 29
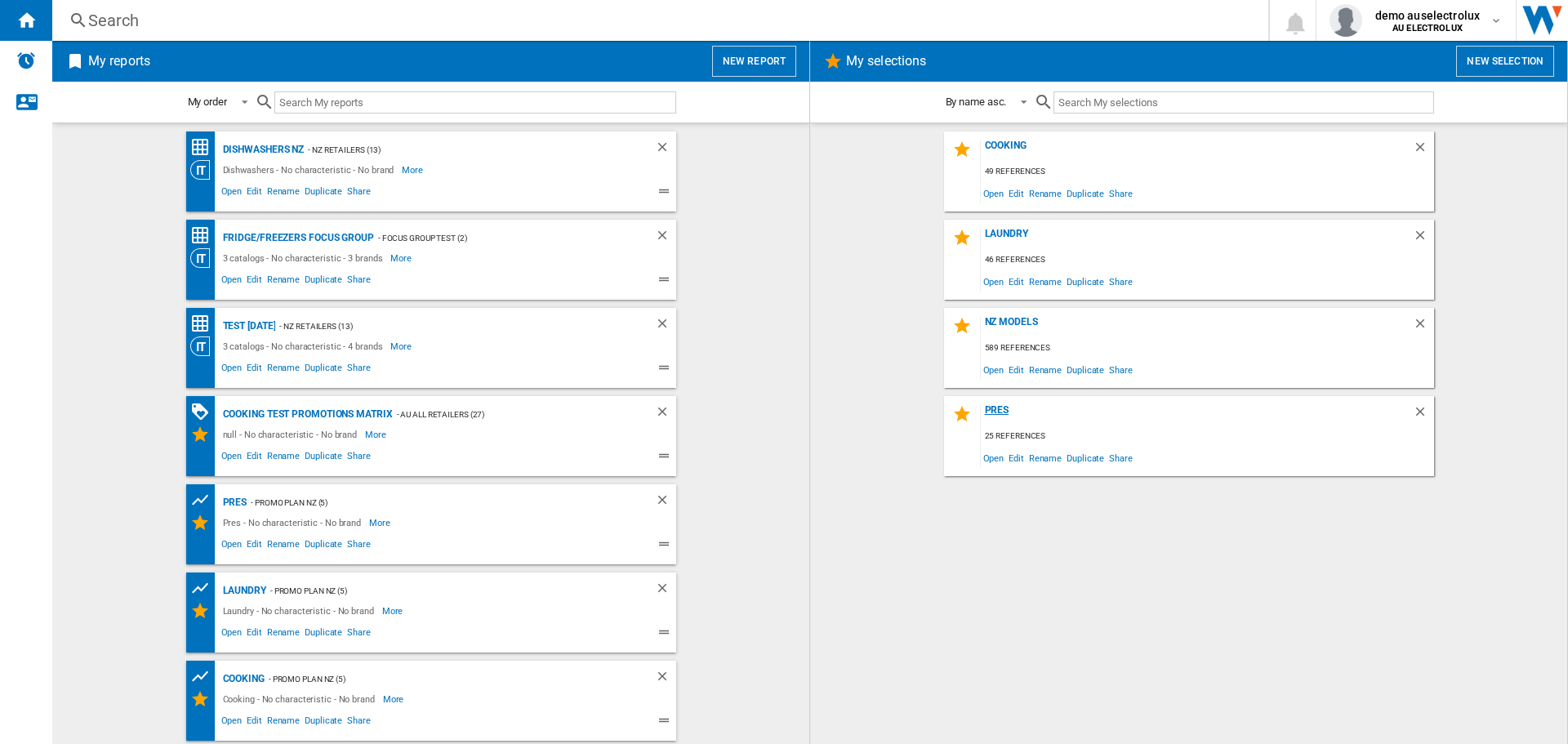
click at [999, 411] on div "Pres" at bounding box center [1196, 415] width 432 height 22
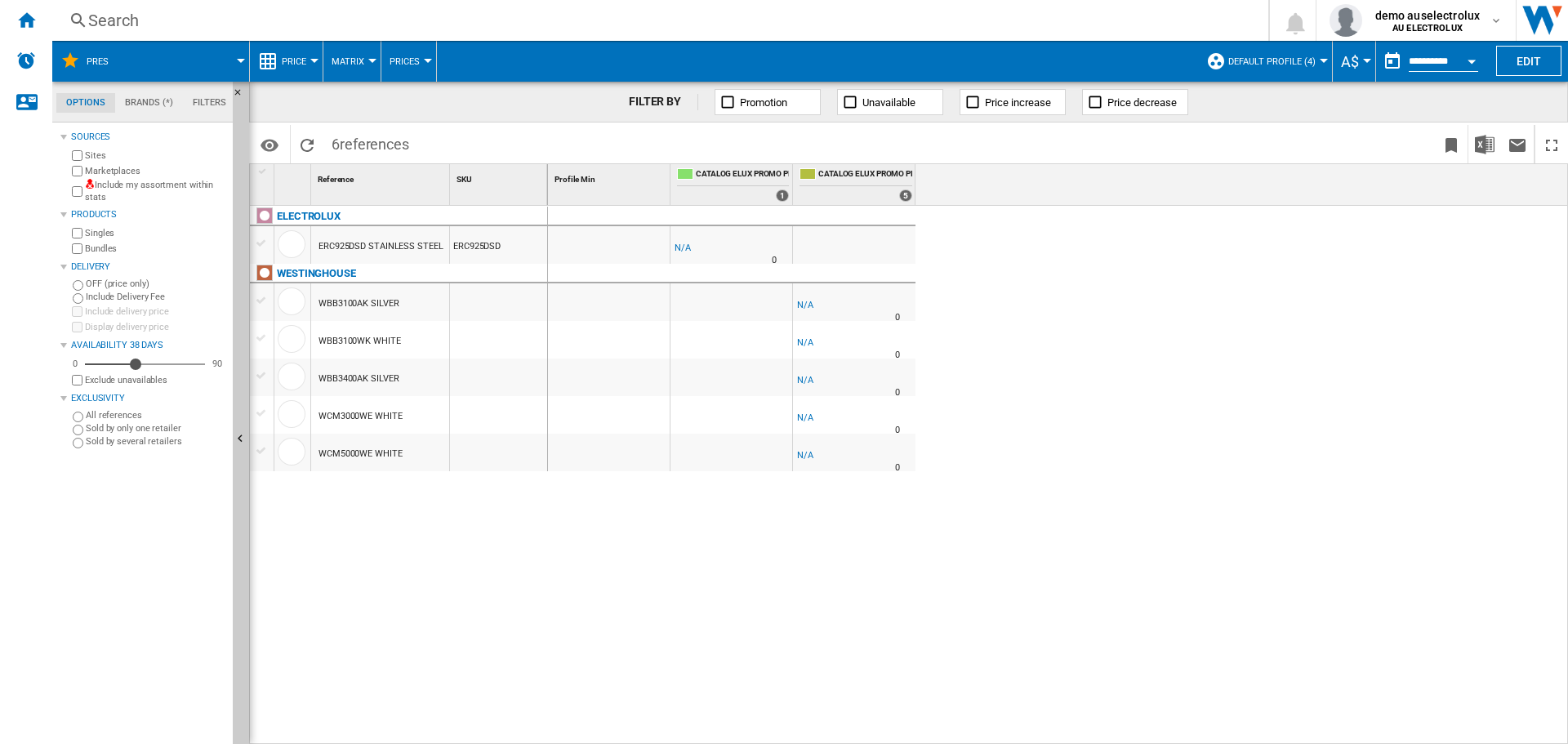
click at [1320, 64] on button "Default profile (4)" at bounding box center [1276, 61] width 96 height 41
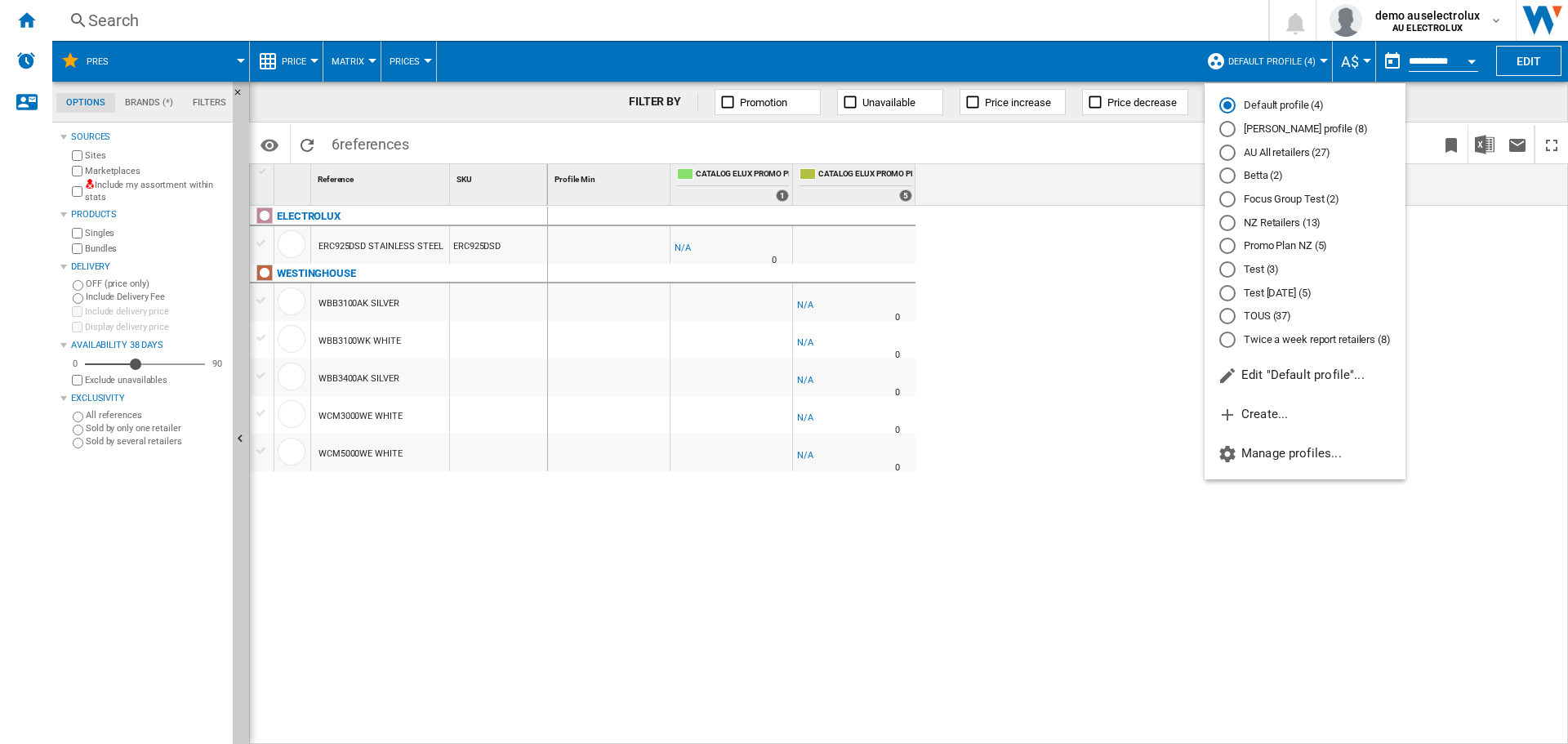
click at [1282, 223] on md-radio-button "NZ Retailers (13)" at bounding box center [1305, 223] width 171 height 15
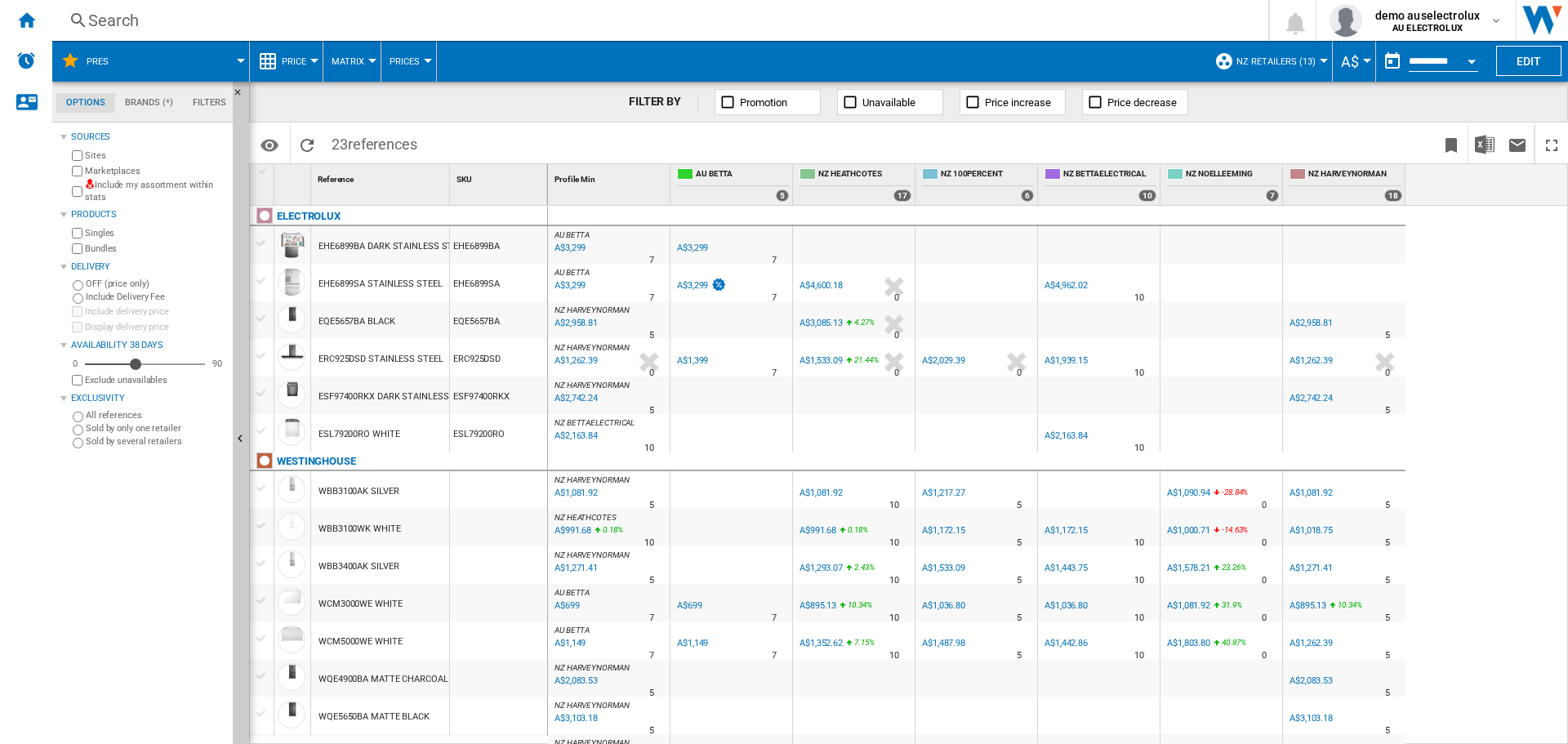
click at [238, 60] on div at bounding box center [241, 61] width 8 height 4
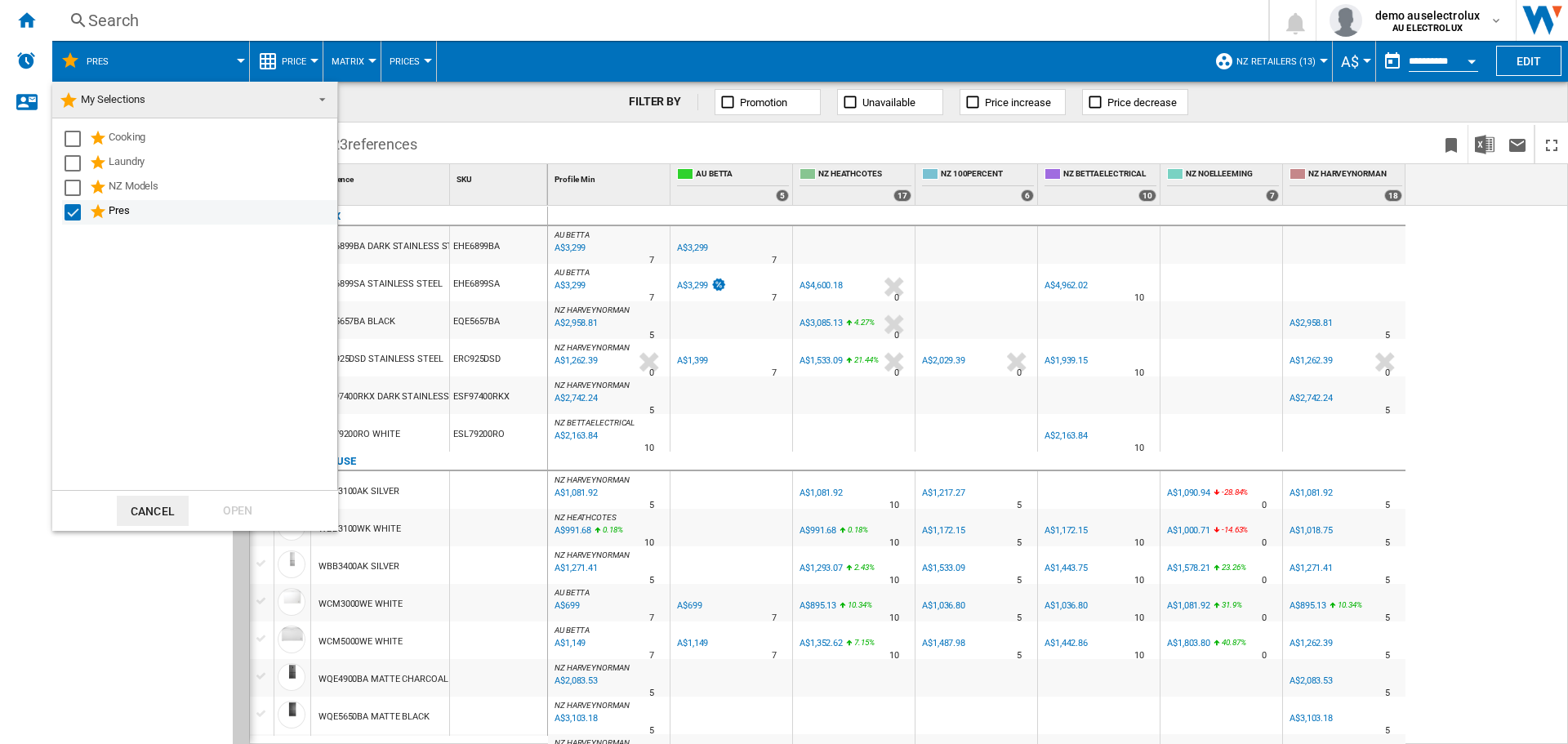
click at [70, 205] on div "Select" at bounding box center [73, 212] width 16 height 16
click at [75, 146] on div "Select" at bounding box center [73, 138] width 16 height 16
click at [232, 513] on div "Open" at bounding box center [237, 510] width 72 height 30
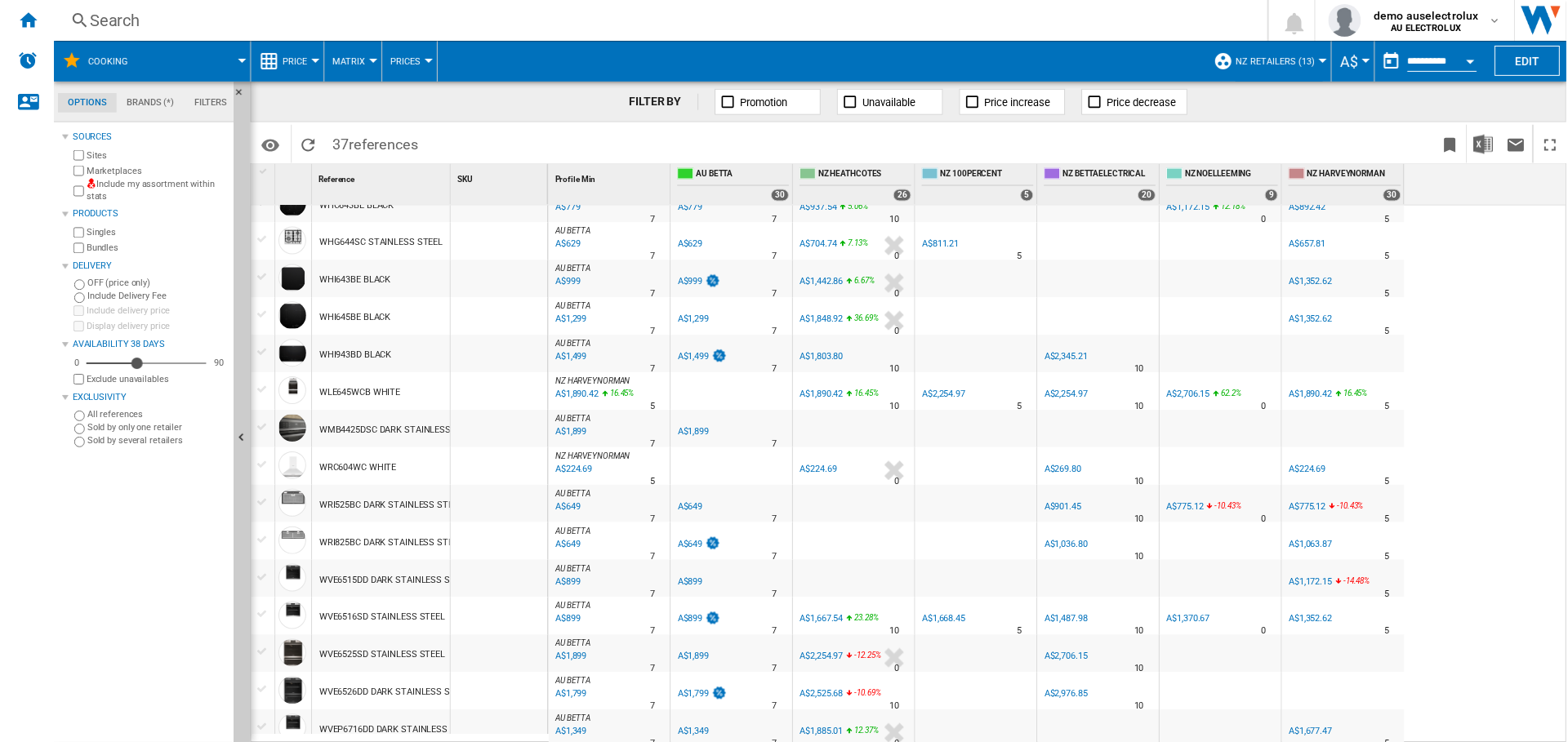
scroll to position [910, 0]
